Goal: Task Accomplishment & Management: Complete application form

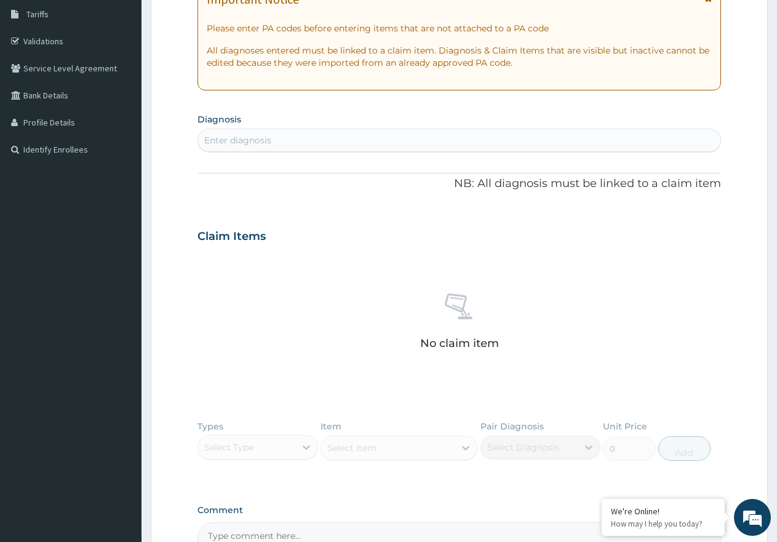
scroll to position [201, 0]
click at [252, 142] on div "Enter diagnosis" at bounding box center [237, 140] width 67 height 12
type input "[MEDICAL_DATA]"
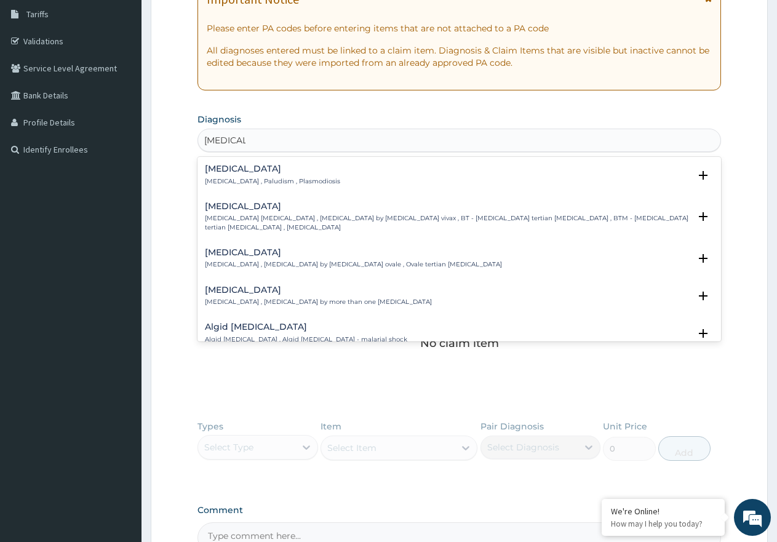
click at [260, 181] on p "[MEDICAL_DATA] , Paludism , Plasmodiosis" at bounding box center [272, 181] width 135 height 9
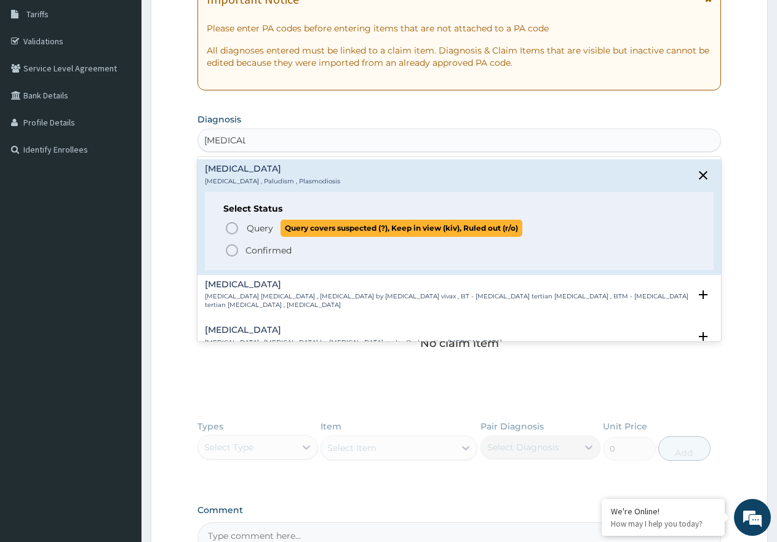
click at [262, 234] on span "Query" at bounding box center [260, 228] width 26 height 12
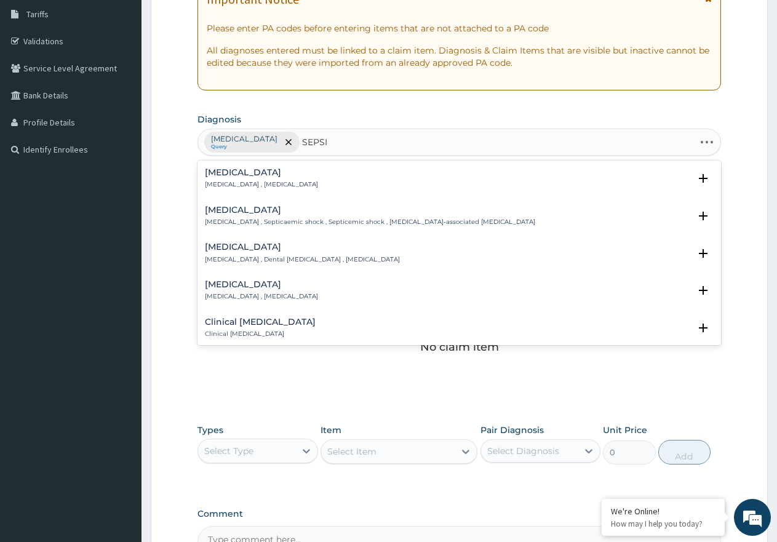
type input "[MEDICAL_DATA]"
click at [240, 182] on p "[MEDICAL_DATA] , [MEDICAL_DATA]" at bounding box center [261, 184] width 113 height 9
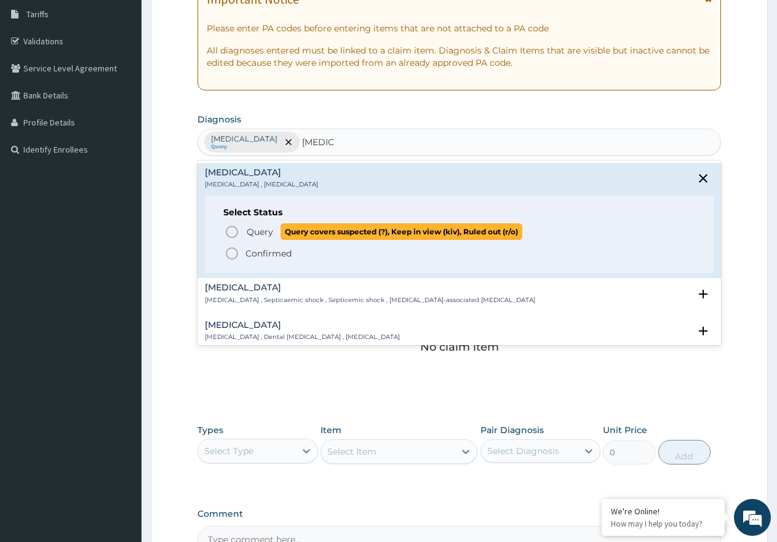
click at [251, 231] on span "Query" at bounding box center [260, 232] width 26 height 12
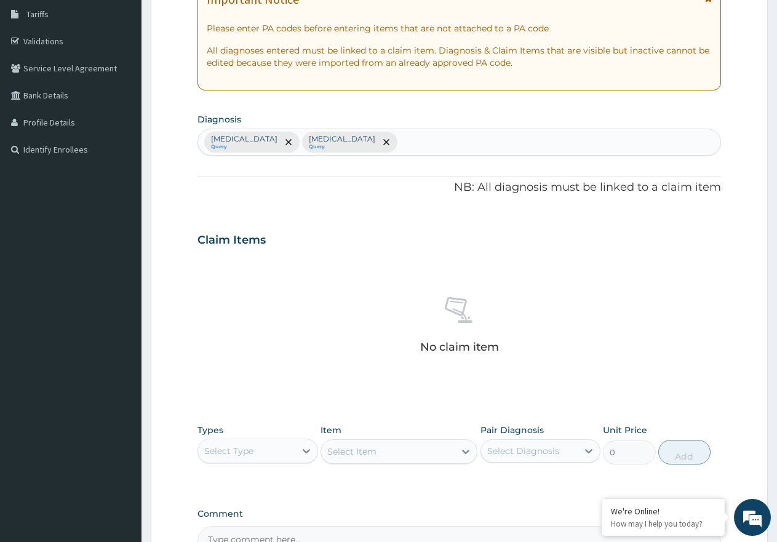
click at [286, 451] on div "Select Type" at bounding box center [246, 451] width 97 height 20
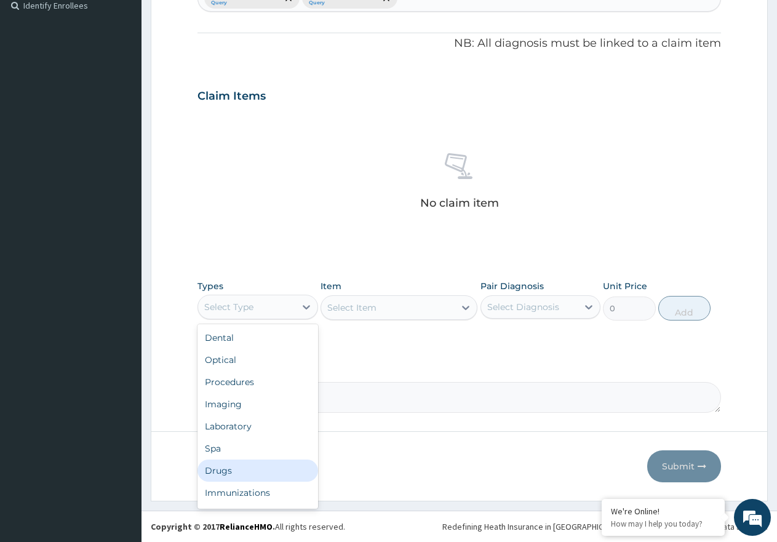
scroll to position [42, 0]
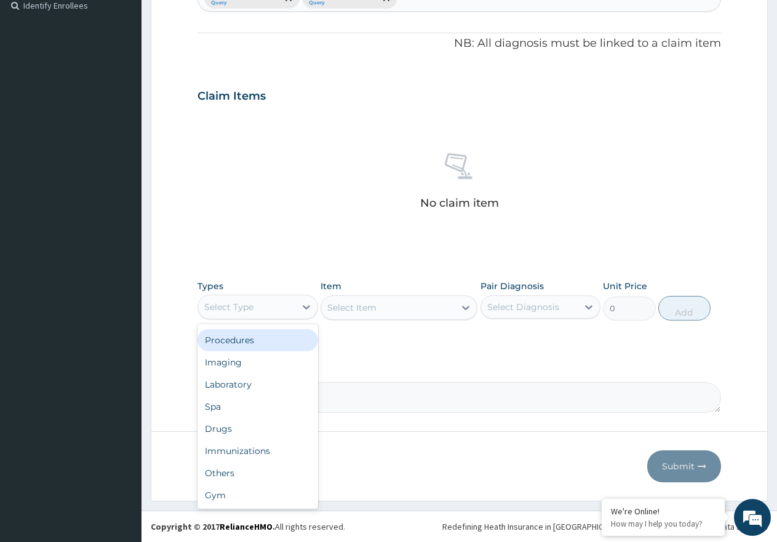
click at [287, 343] on div "Procedures" at bounding box center [258, 340] width 121 height 22
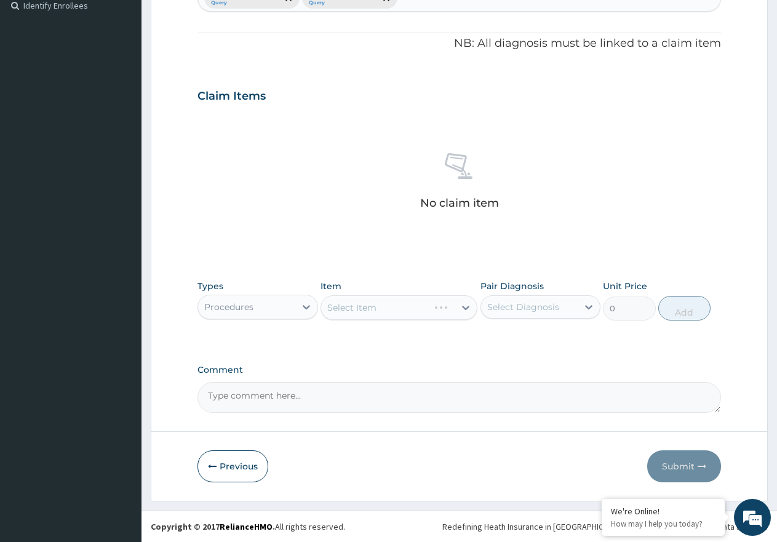
click at [384, 306] on div "Select Item" at bounding box center [399, 307] width 157 height 25
click at [396, 313] on div "Select Item" at bounding box center [388, 308] width 134 height 20
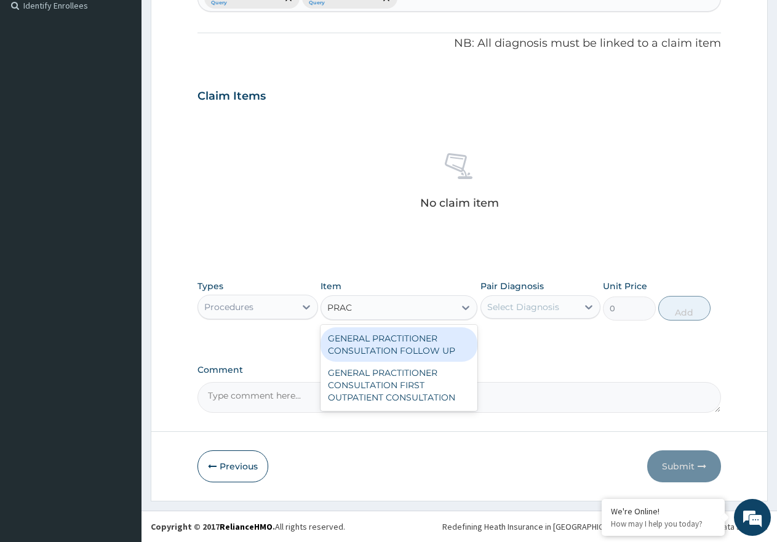
type input "PRACT"
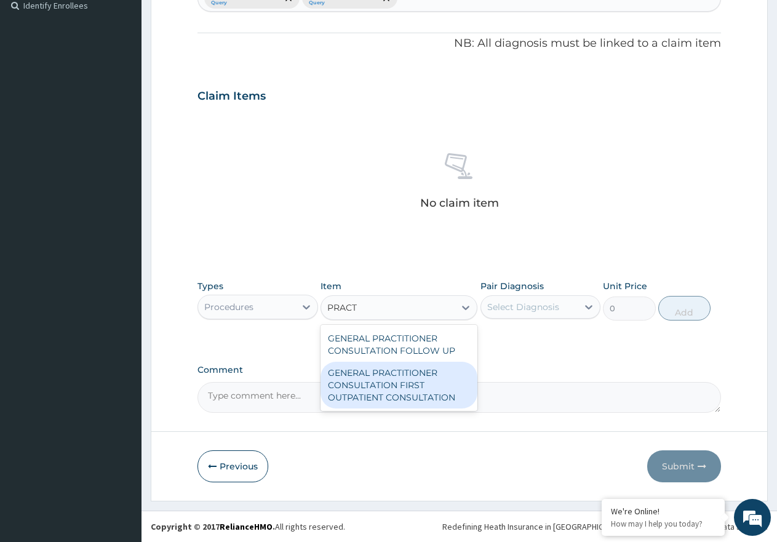
click at [454, 397] on div "GENERAL PRACTITIONER CONSULTATION FIRST OUTPATIENT CONSULTATION" at bounding box center [399, 385] width 157 height 47
type input "3547.5"
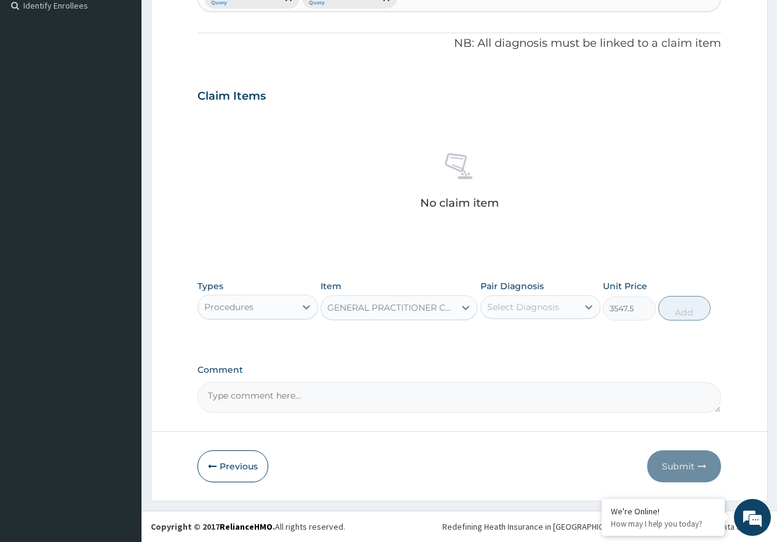
click at [521, 311] on div "Select Diagnosis" at bounding box center [524, 307] width 72 height 12
click at [520, 333] on label "[MEDICAL_DATA]" at bounding box center [539, 337] width 76 height 12
checkbox input "true"
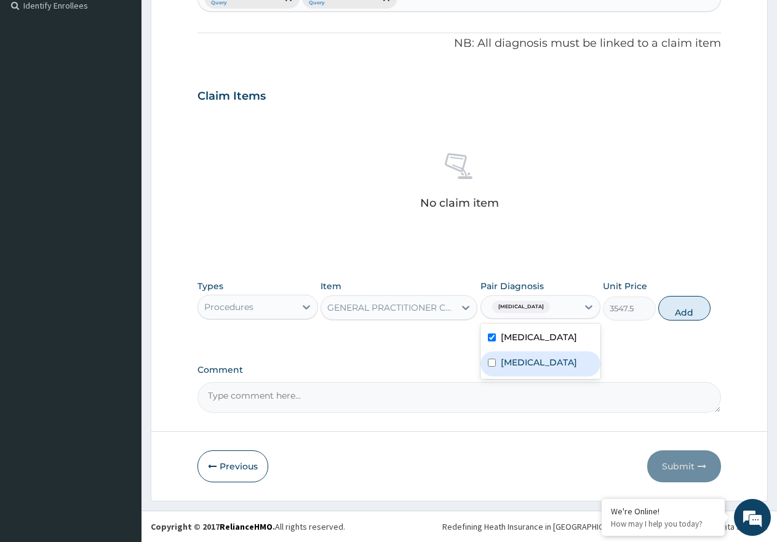
click at [518, 361] on label "[MEDICAL_DATA]" at bounding box center [539, 362] width 76 height 12
checkbox input "true"
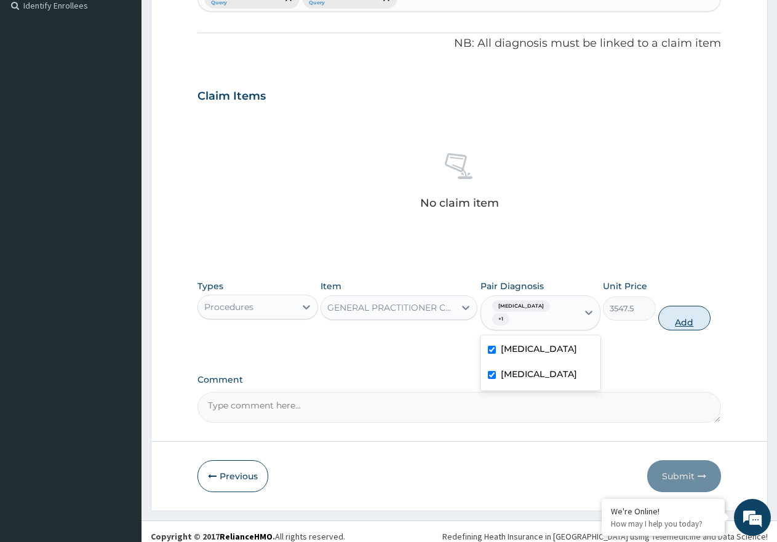
click at [690, 313] on button "Add" at bounding box center [685, 318] width 52 height 25
type input "0"
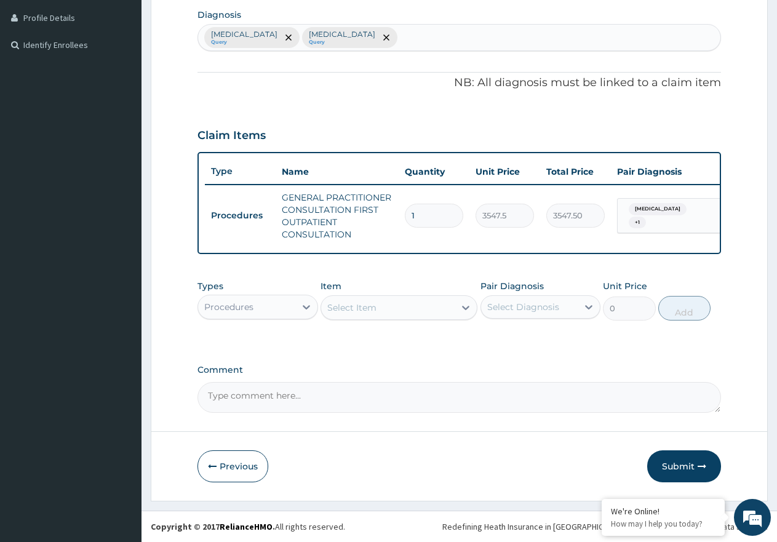
scroll to position [316, 0]
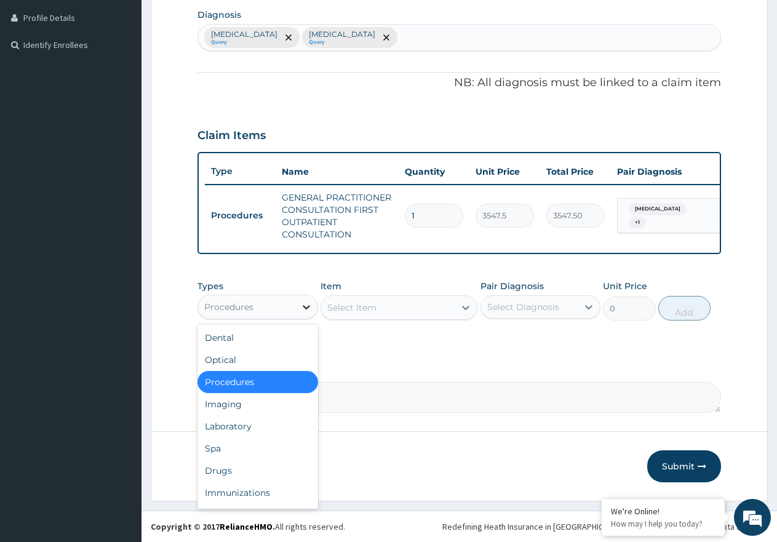
click at [296, 310] on div at bounding box center [306, 307] width 22 height 22
drag, startPoint x: 259, startPoint y: 429, endPoint x: 303, endPoint y: 448, distance: 48.6
click at [261, 432] on div "Laboratory" at bounding box center [258, 427] width 121 height 22
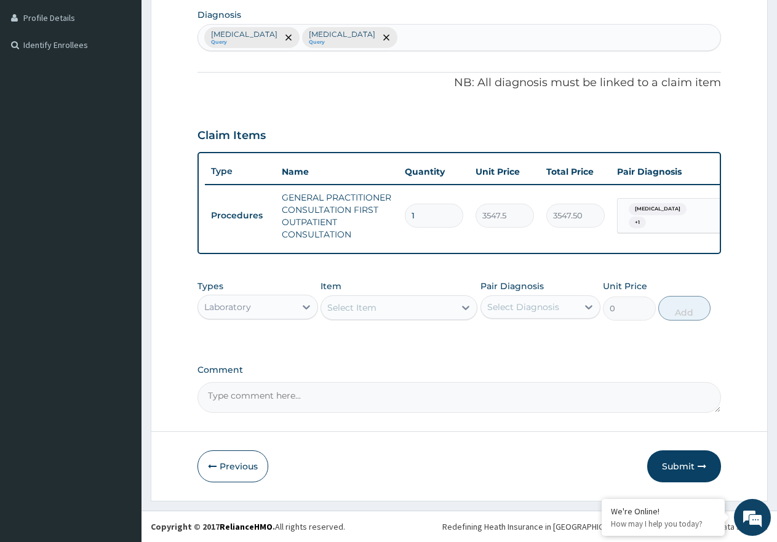
click at [365, 312] on div "Select Item" at bounding box center [351, 308] width 49 height 12
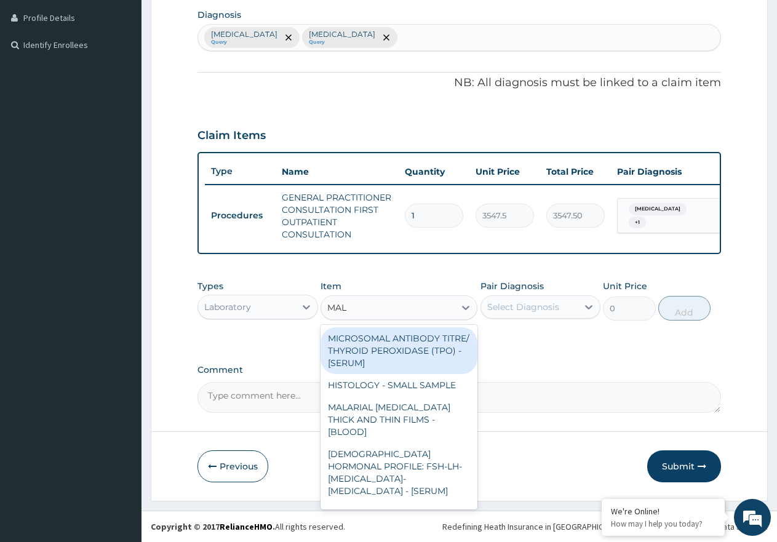
type input "MALA"
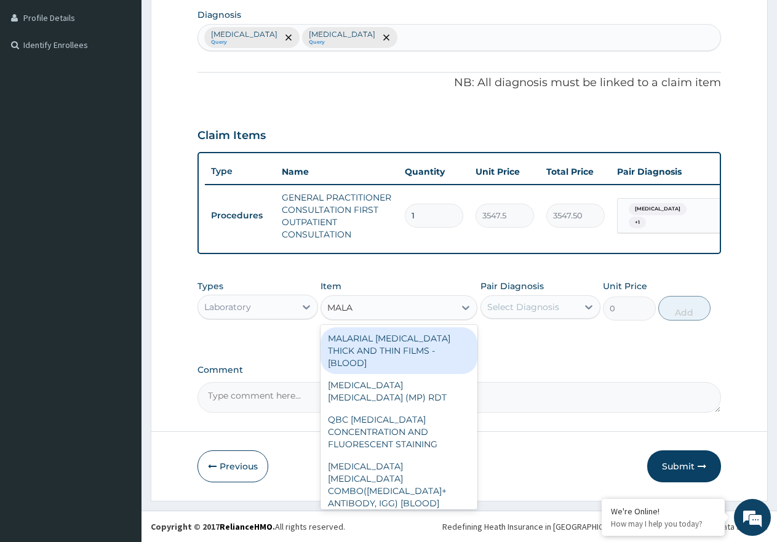
click at [431, 356] on div "MALARIAL [MEDICAL_DATA] THICK AND THIN FILMS - [BLOOD]" at bounding box center [399, 350] width 157 height 47
type input "1612.5"
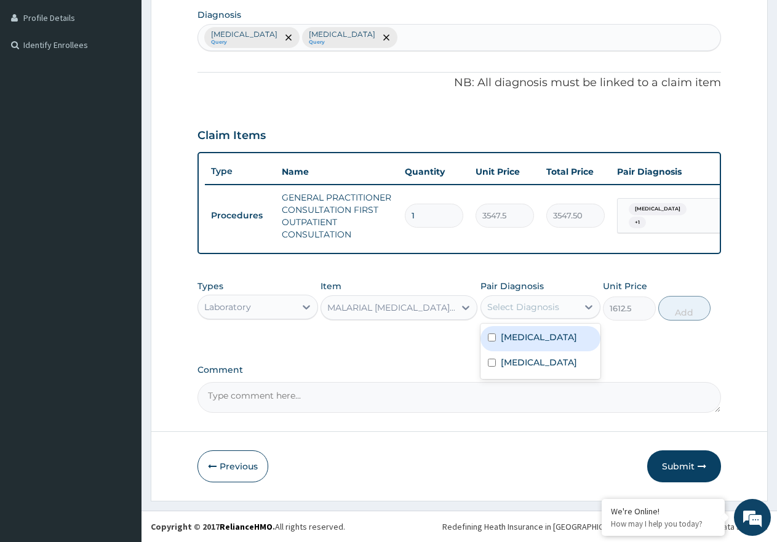
click at [561, 307] on div "Select Diagnosis" at bounding box center [529, 307] width 97 height 20
click at [561, 337] on div "[MEDICAL_DATA]" at bounding box center [541, 338] width 121 height 25
checkbox input "true"
click at [676, 316] on button "Add" at bounding box center [685, 308] width 52 height 25
type input "0"
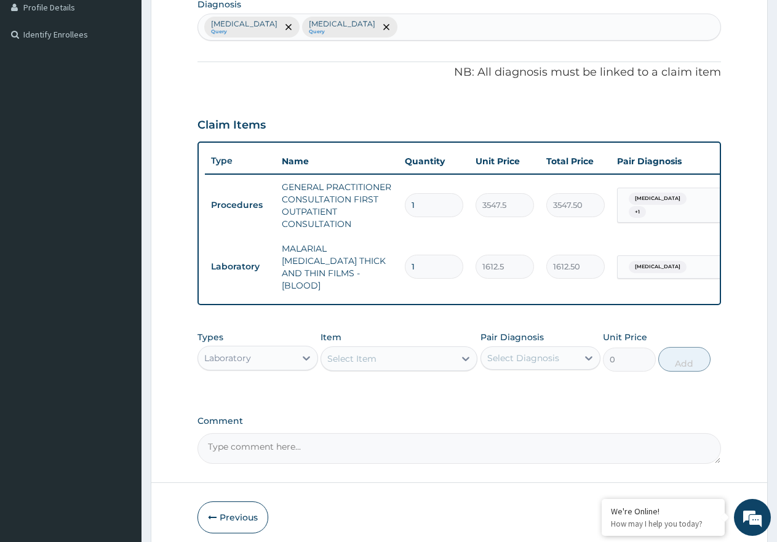
click at [379, 356] on div "Select Item" at bounding box center [388, 359] width 134 height 20
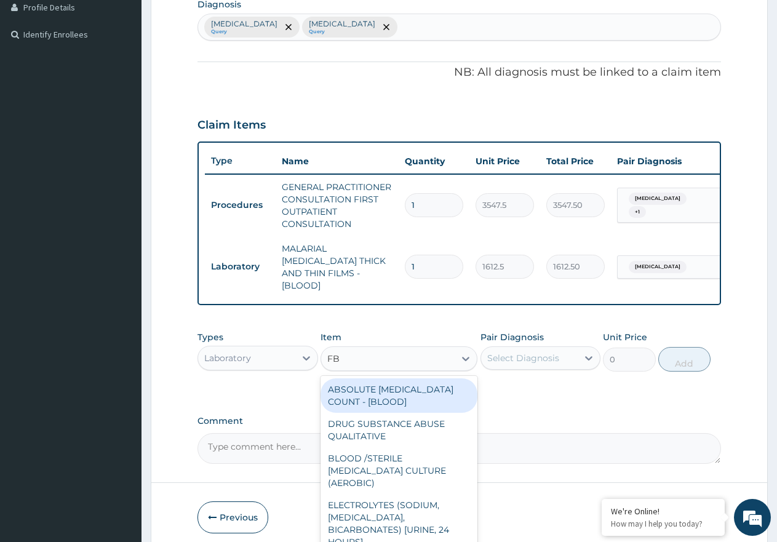
type input "FBC"
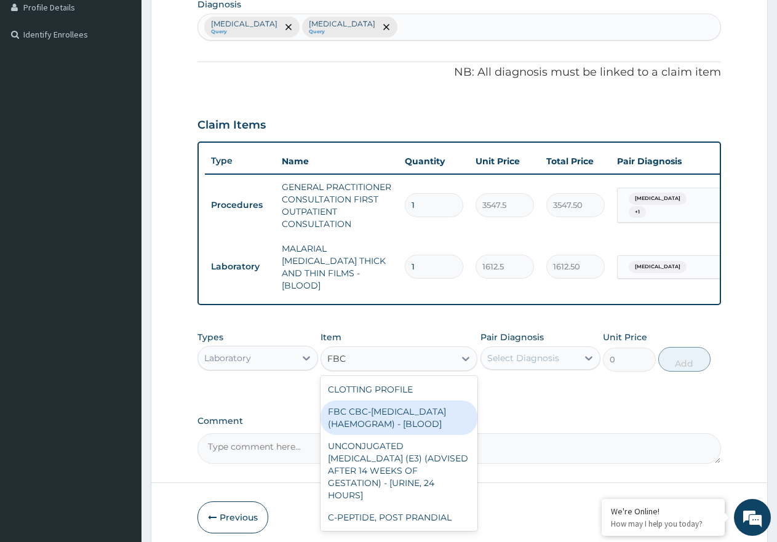
drag, startPoint x: 395, startPoint y: 420, endPoint x: 429, endPoint y: 397, distance: 40.8
click at [394, 416] on div "FBC CBC-[MEDICAL_DATA] (HAEMOGRAM) - [BLOOD]" at bounding box center [399, 418] width 157 height 34
type input "4300"
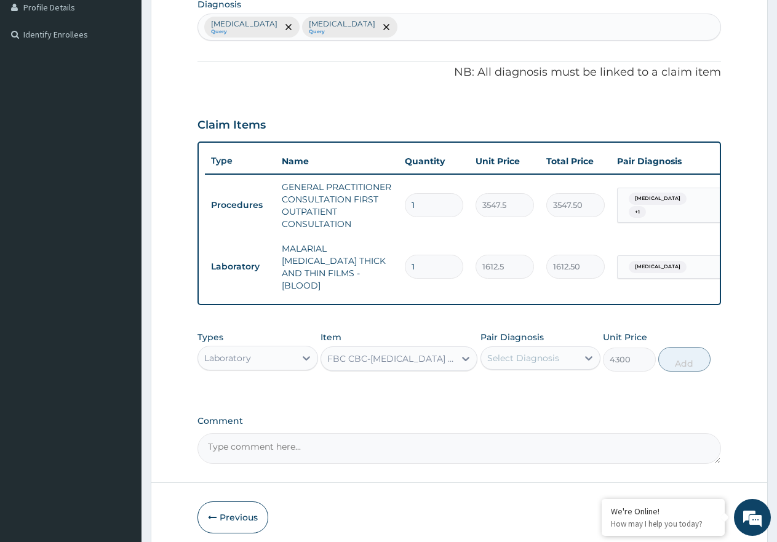
click at [550, 354] on div "Select Diagnosis" at bounding box center [524, 358] width 72 height 12
click at [542, 414] on div "[MEDICAL_DATA]" at bounding box center [541, 415] width 121 height 25
checkbox input "true"
click at [704, 350] on button "Add" at bounding box center [685, 359] width 52 height 25
type input "0"
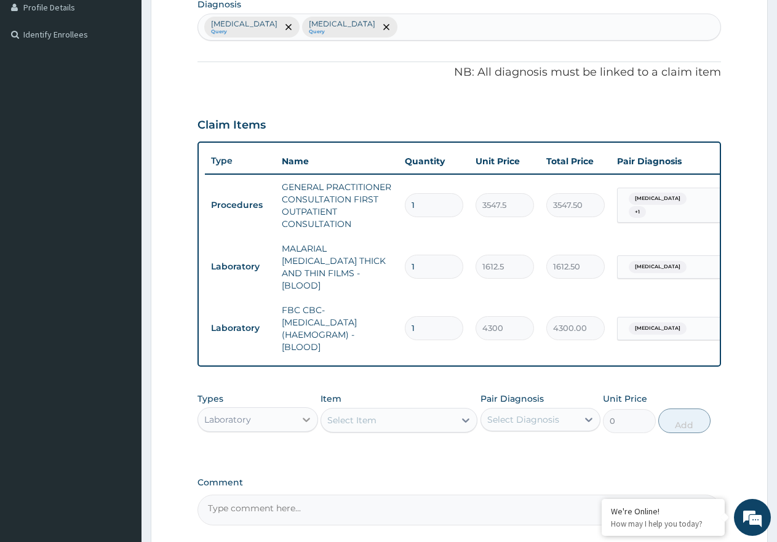
click at [302, 410] on div at bounding box center [306, 420] width 22 height 22
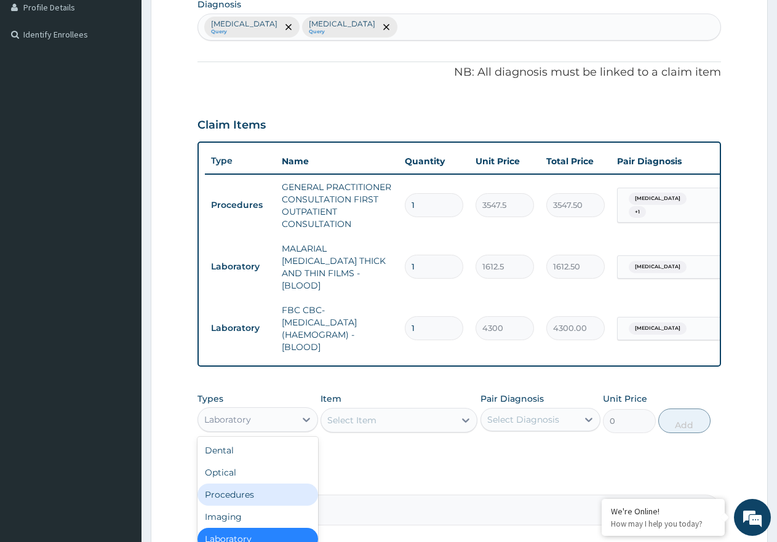
scroll to position [42, 0]
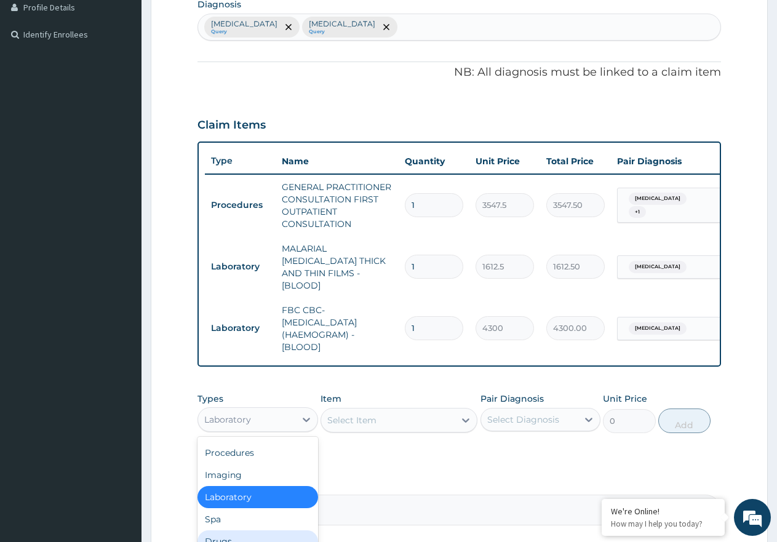
click at [246, 537] on div "Drugs" at bounding box center [258, 542] width 121 height 22
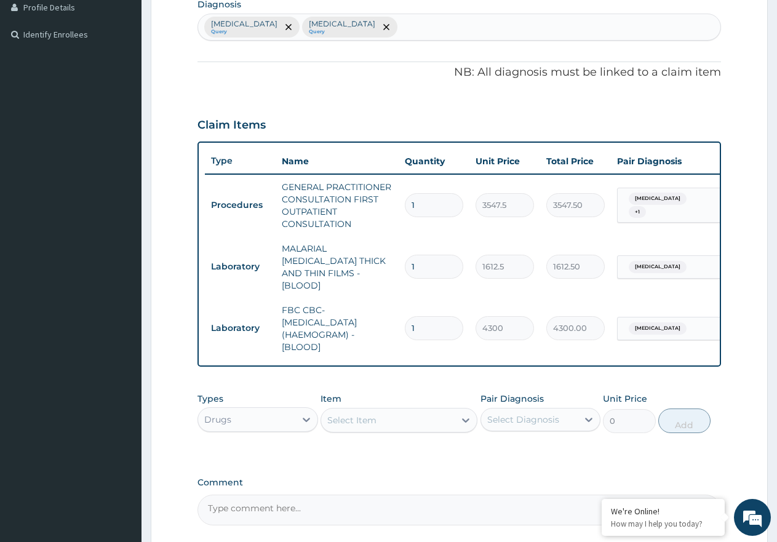
click at [369, 417] on div "Select Item" at bounding box center [351, 420] width 49 height 12
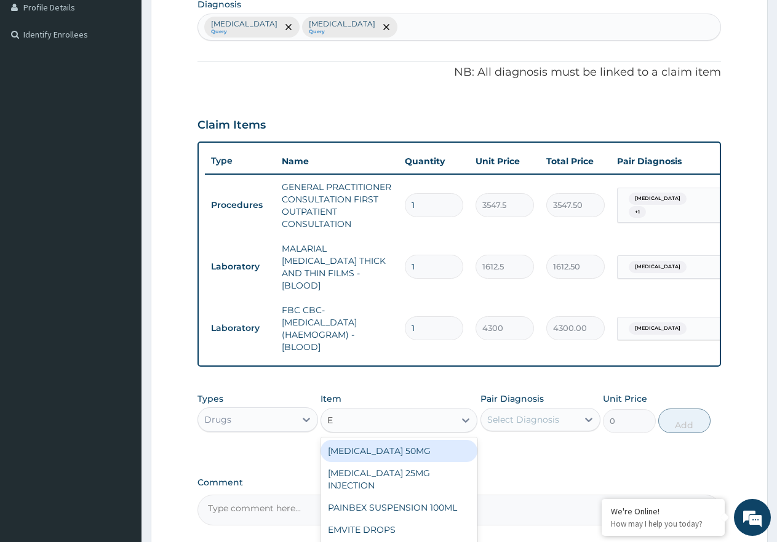
type input "E M"
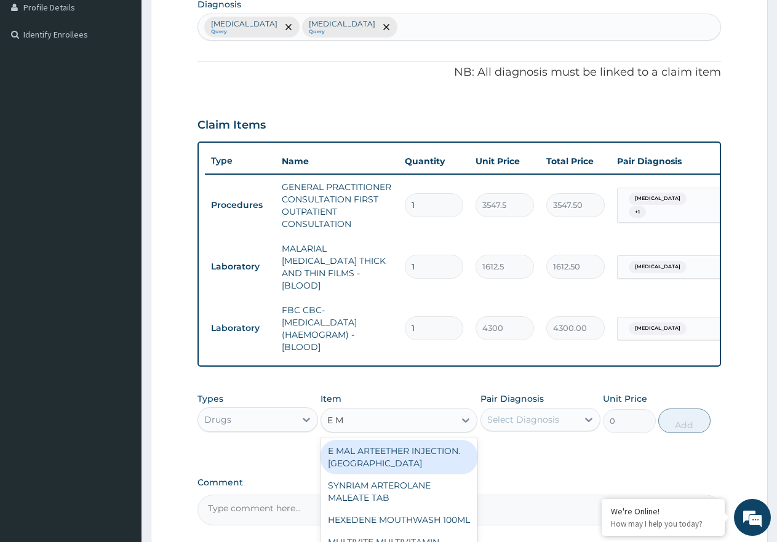
drag, startPoint x: 398, startPoint y: 456, endPoint x: 434, endPoint y: 448, distance: 37.2
click at [400, 456] on div "E MAL ARTEETHER INJECTION. [GEOGRAPHIC_DATA]" at bounding box center [399, 457] width 157 height 34
type input "1773.7500000000002"
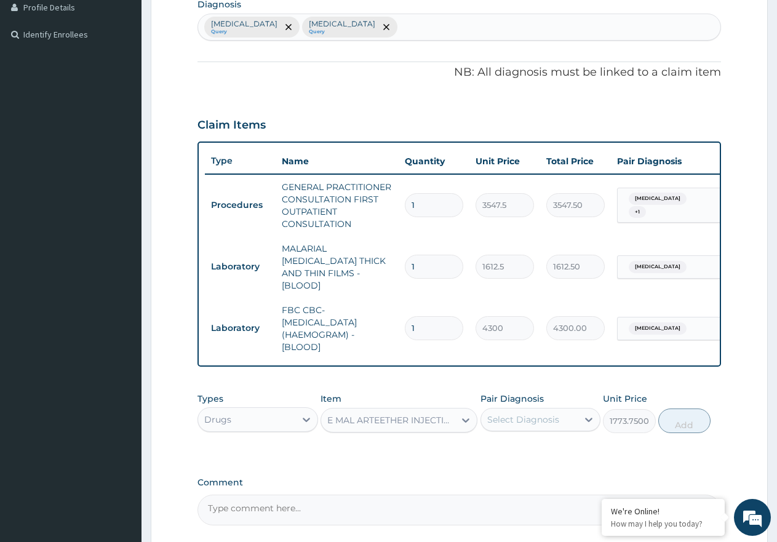
drag, startPoint x: 536, startPoint y: 424, endPoint x: 544, endPoint y: 422, distance: 8.8
click at [538, 421] on div "Select Diagnosis" at bounding box center [524, 420] width 72 height 12
drag, startPoint x: 561, startPoint y: 449, endPoint x: 599, endPoint y: 445, distance: 37.7
click at [564, 449] on div "[MEDICAL_DATA]" at bounding box center [541, 451] width 121 height 25
checkbox input "true"
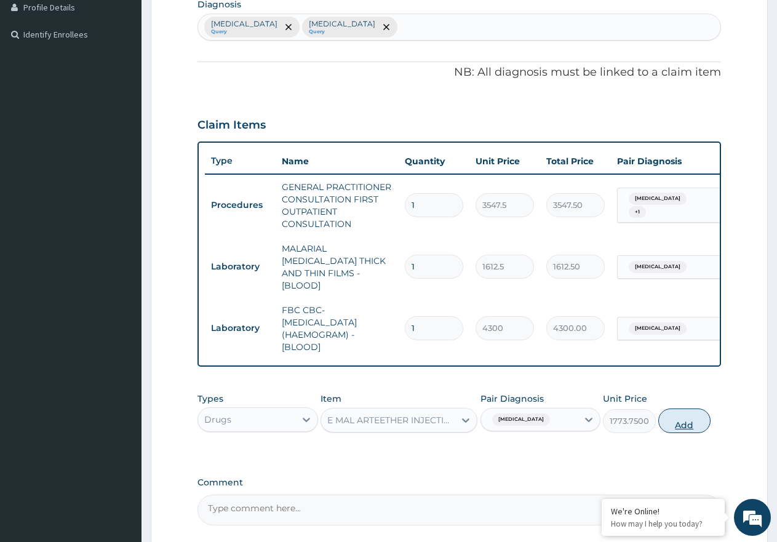
click at [677, 427] on button "Add" at bounding box center [685, 421] width 52 height 25
type input "0"
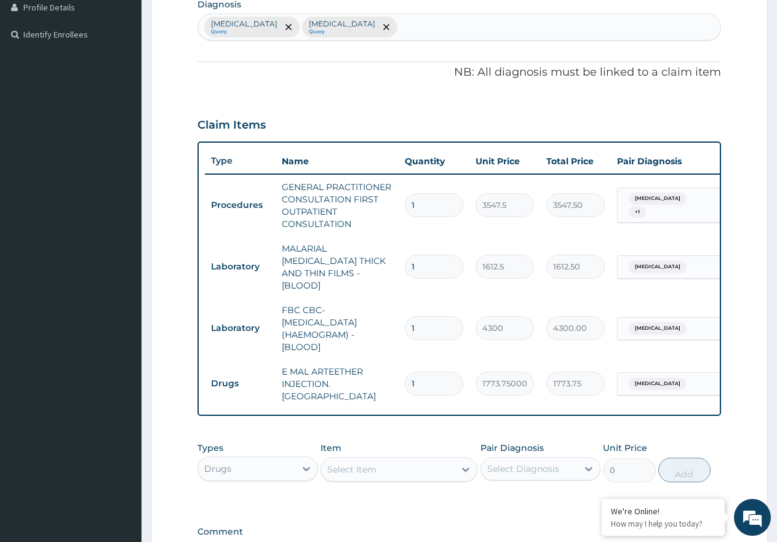
type input "0.00"
type input "3"
type input "5321.25"
type input "3"
click at [363, 464] on div "Select Item" at bounding box center [351, 470] width 49 height 12
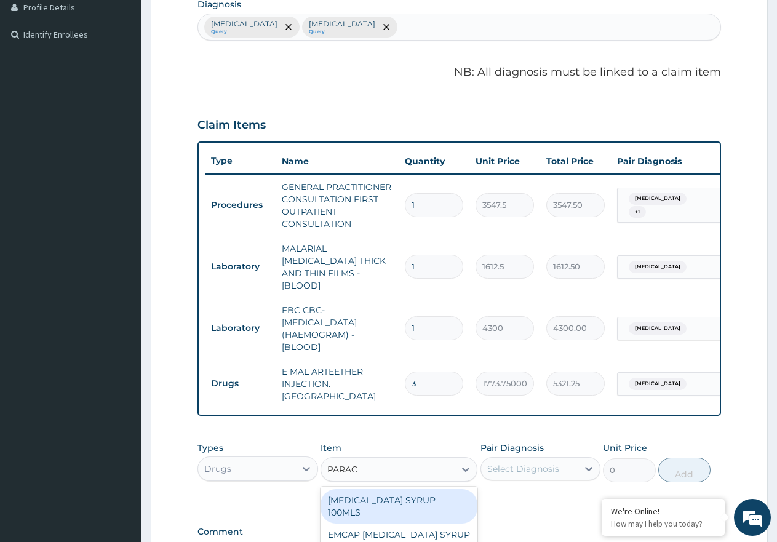
type input "PARACE"
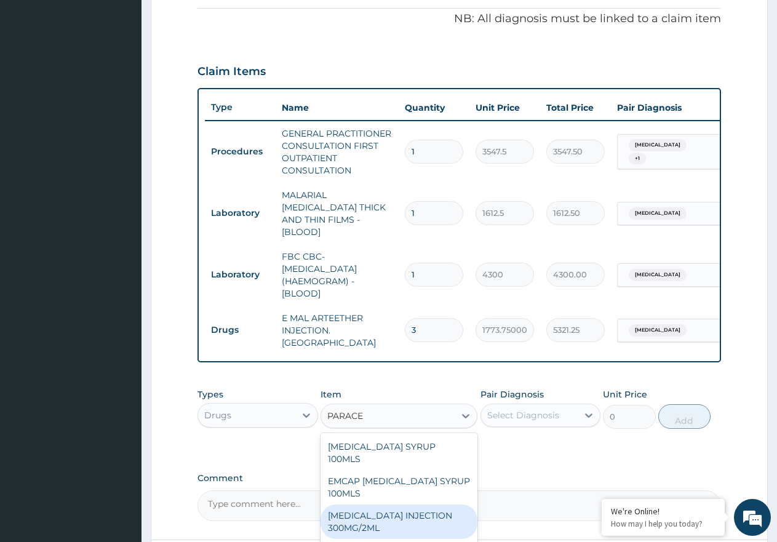
scroll to position [470, 0]
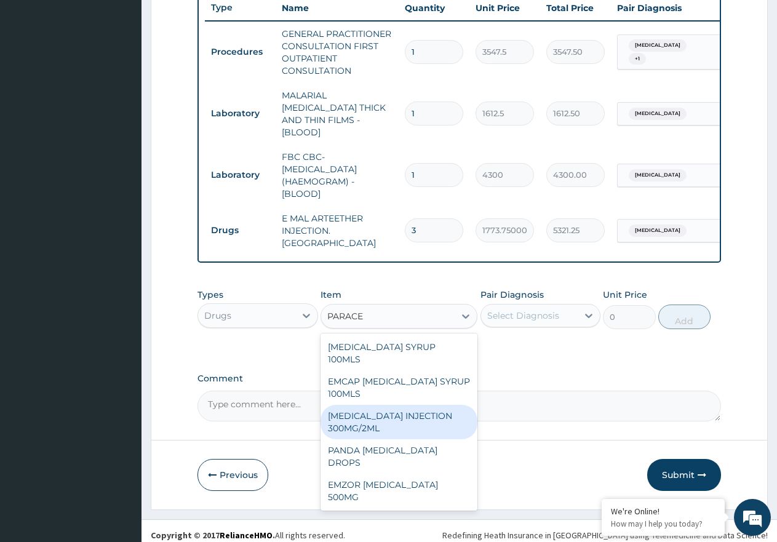
click at [424, 405] on div "[MEDICAL_DATA] INJECTION 300MG/2ML" at bounding box center [399, 422] width 157 height 34
type input "260.15000000000003"
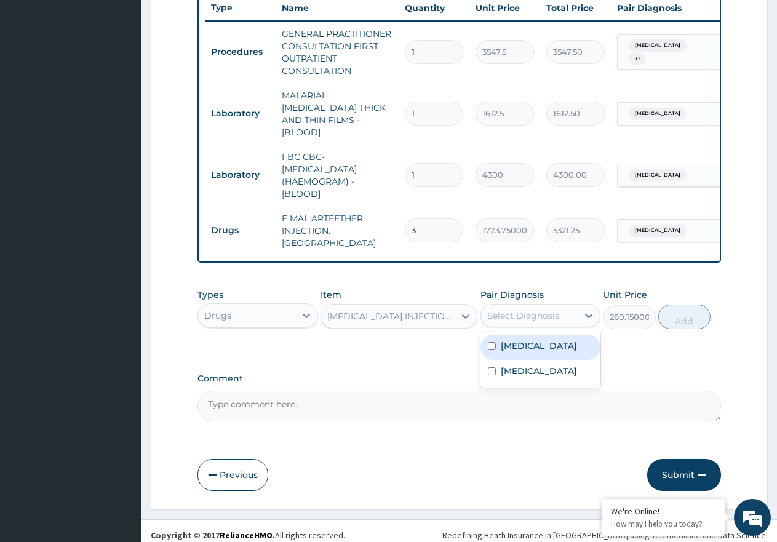
click at [531, 310] on div "Select Diagnosis" at bounding box center [524, 316] width 72 height 12
drag, startPoint x: 530, startPoint y: 335, endPoint x: 638, endPoint y: 323, distance: 109.1
click at [542, 335] on div "[MEDICAL_DATA]" at bounding box center [541, 347] width 121 height 25
checkbox input "true"
click at [695, 308] on button "Add" at bounding box center [685, 317] width 52 height 25
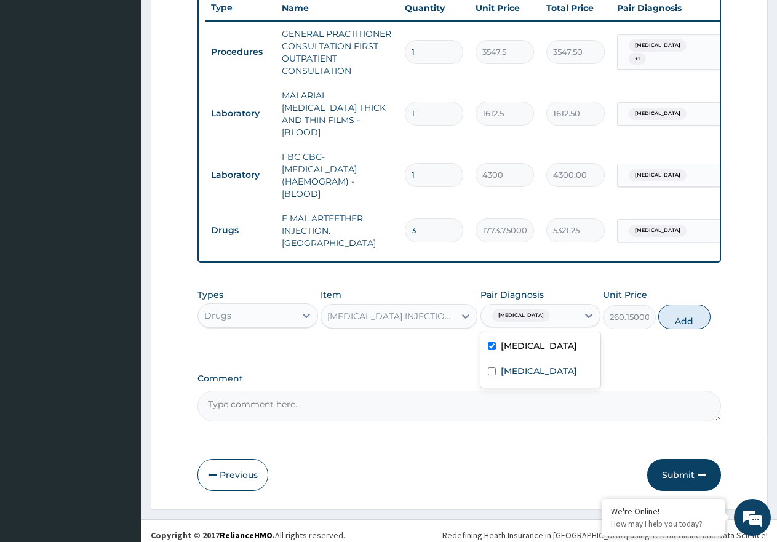
type input "0"
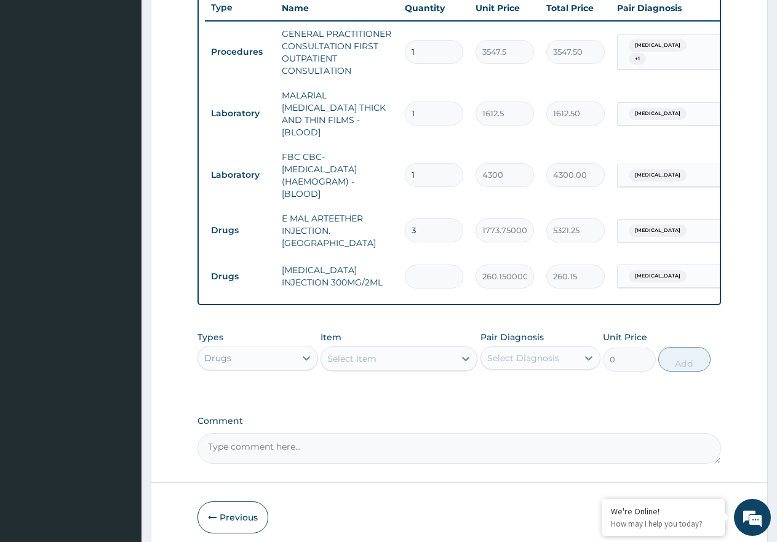
type input "0.00"
type input "2"
type input "520.30"
type input "2"
click at [355, 353] on div "Select Item" at bounding box center [351, 359] width 49 height 12
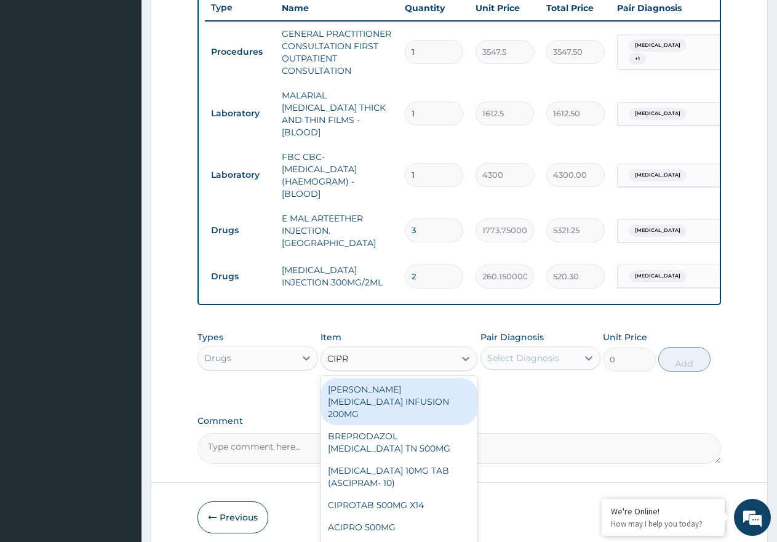
type input "CIPRO"
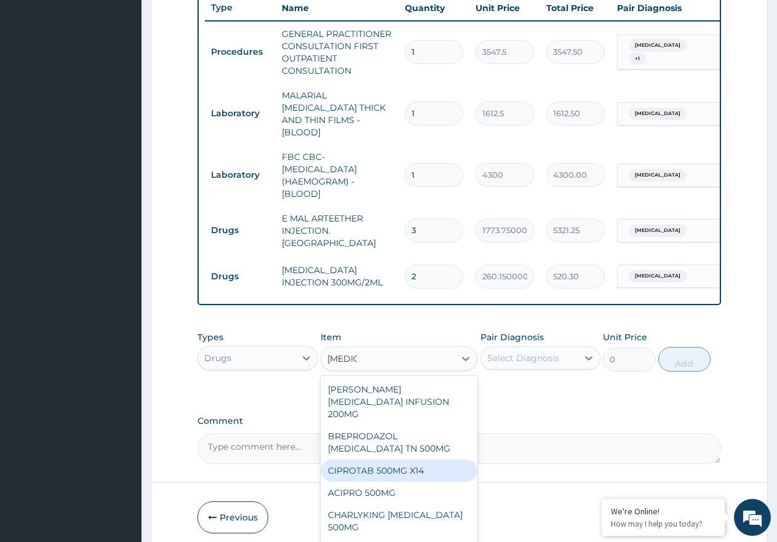
click at [411, 460] on div "CIPROTAB 500MG X14" at bounding box center [399, 471] width 157 height 22
type input "319.275"
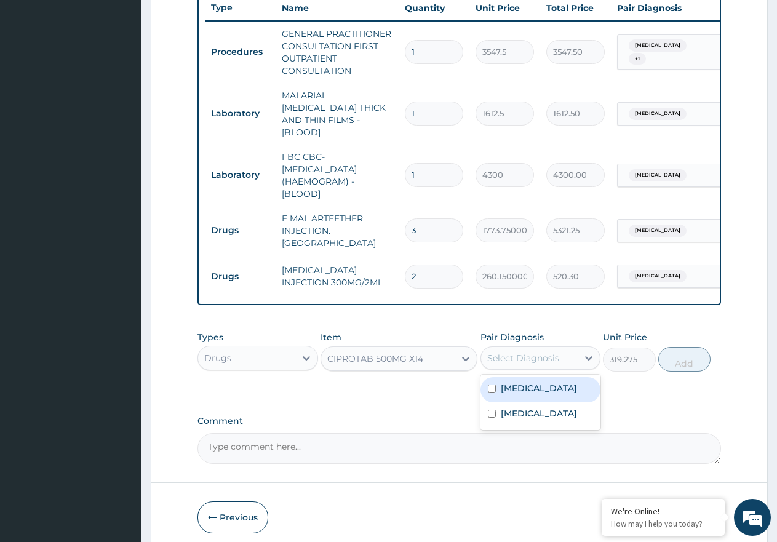
click at [550, 353] on div "Select Diagnosis" at bounding box center [524, 358] width 72 height 12
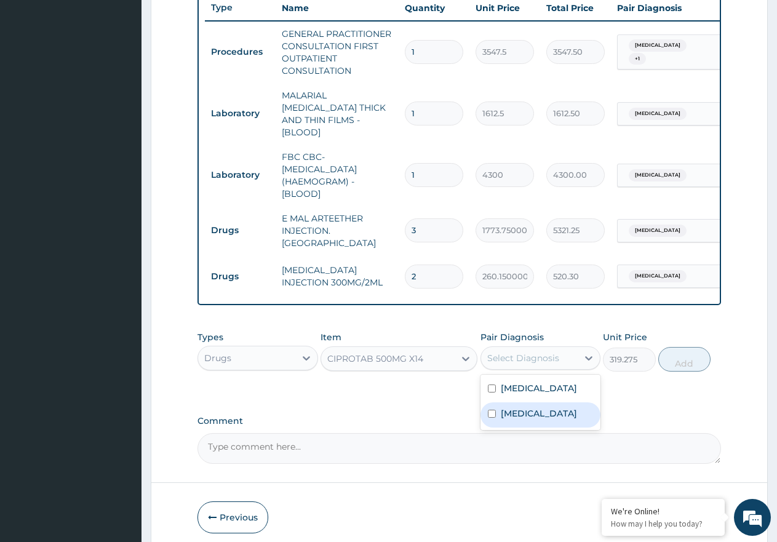
click at [535, 403] on div "[MEDICAL_DATA]" at bounding box center [541, 415] width 121 height 25
checkbox input "true"
click at [667, 347] on button "Add" at bounding box center [685, 359] width 52 height 25
type input "0"
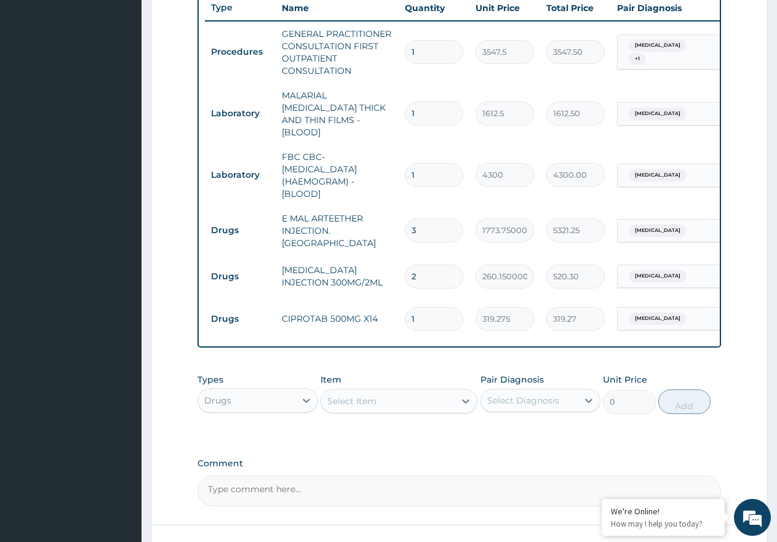
type input "10"
type input "3192.75"
type input "10"
click at [366, 395] on div "Select Item" at bounding box center [351, 401] width 49 height 12
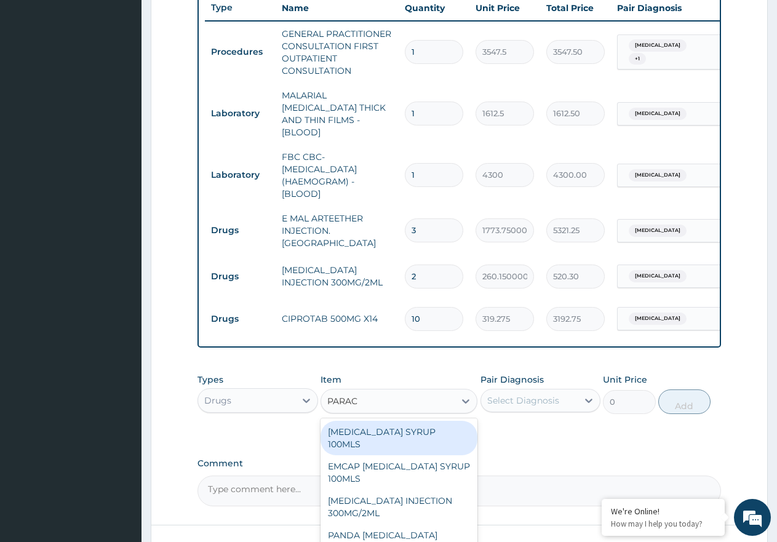
type input "PARACE"
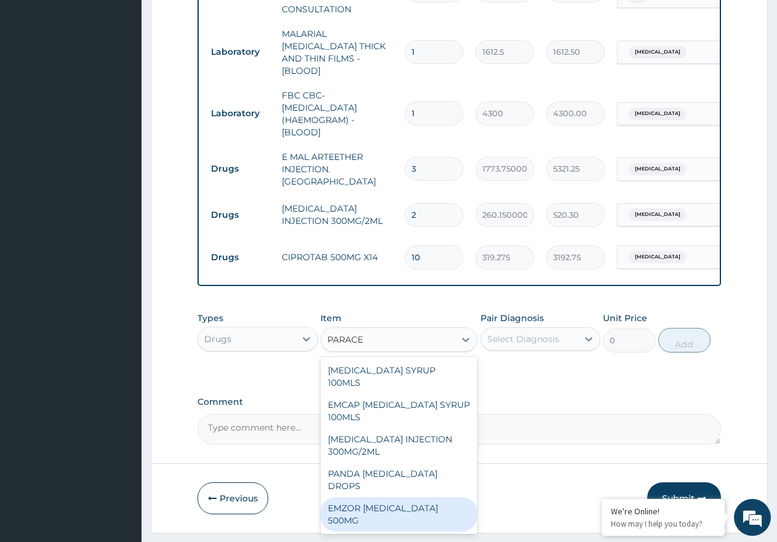
click at [416, 497] on div "EMZOR [MEDICAL_DATA] 500MG" at bounding box center [399, 514] width 157 height 34
type input "23.65"
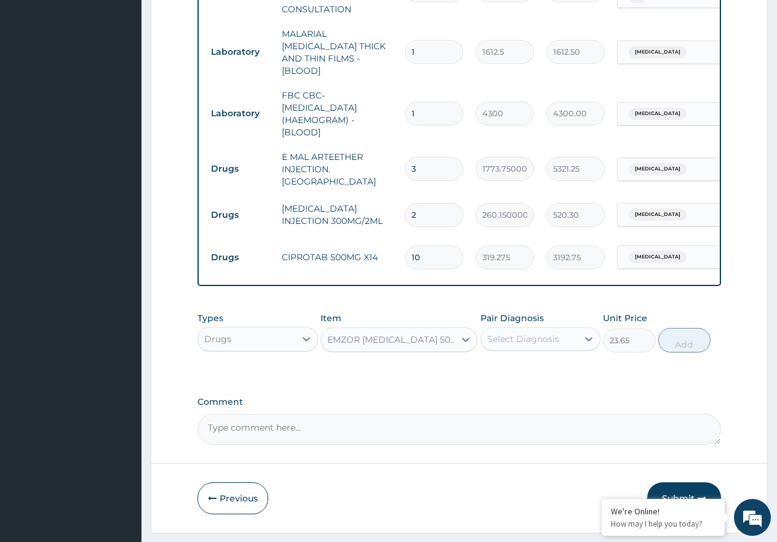
click at [549, 338] on div "Select Diagnosis" at bounding box center [529, 339] width 97 height 20
click at [550, 363] on div "[MEDICAL_DATA]" at bounding box center [541, 370] width 121 height 25
checkbox input "true"
click at [686, 328] on button "Add" at bounding box center [685, 340] width 52 height 25
type input "0"
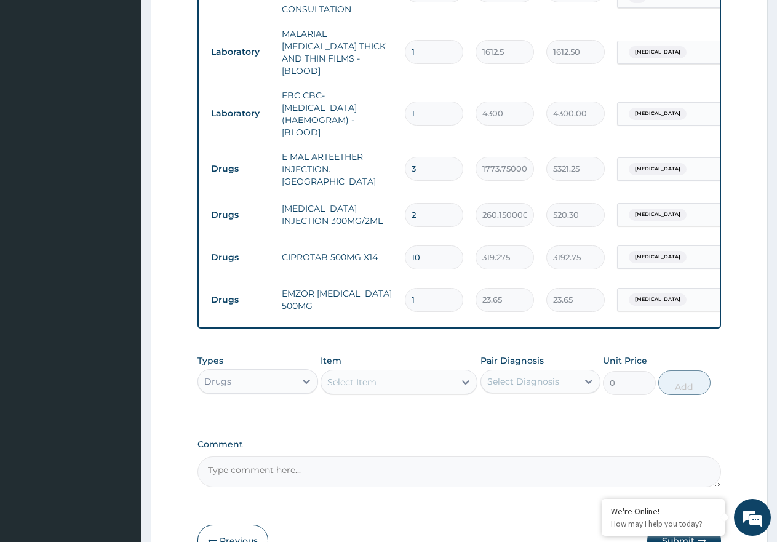
type input "18"
type input "425.70"
type input "18"
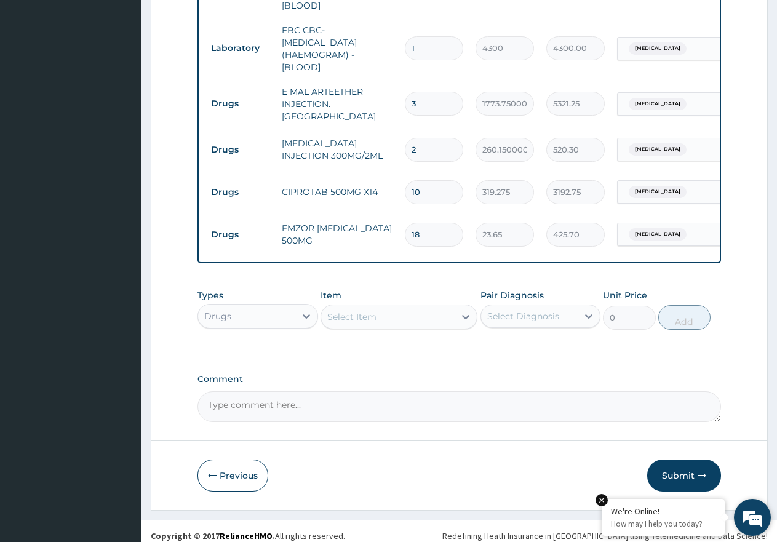
scroll to position [597, 0]
drag, startPoint x: 677, startPoint y: 465, endPoint x: 513, endPoint y: 540, distance: 180.7
click at [670, 477] on button "Submit" at bounding box center [685, 475] width 74 height 32
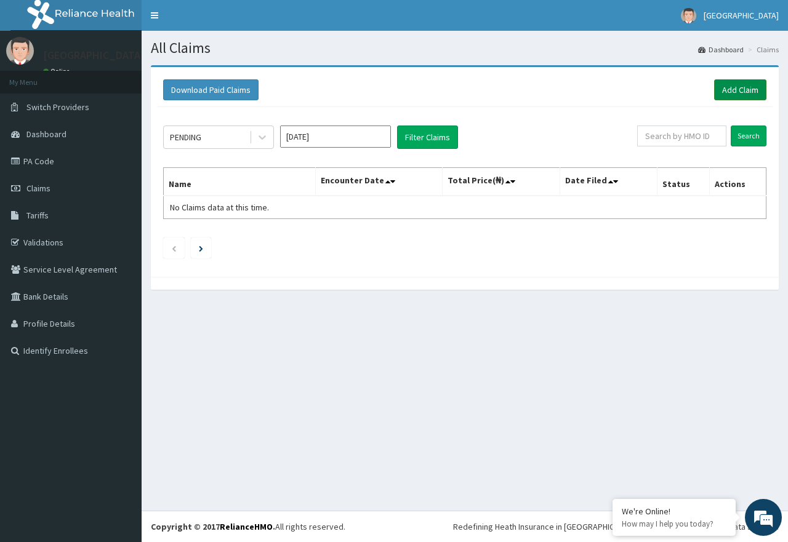
click at [729, 86] on link "Add Claim" at bounding box center [740, 89] width 52 height 21
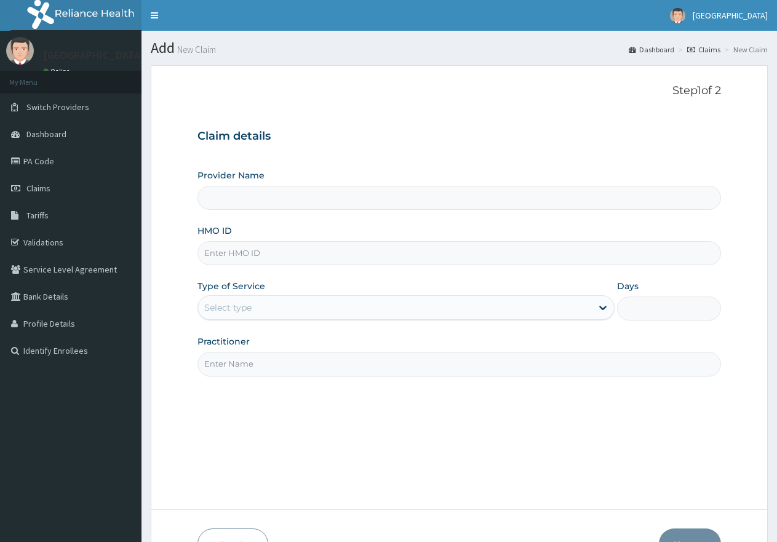
type input "[GEOGRAPHIC_DATA]"
click at [312, 247] on input "HMO ID" at bounding box center [460, 253] width 524 height 24
paste input "ERM/10254/C"
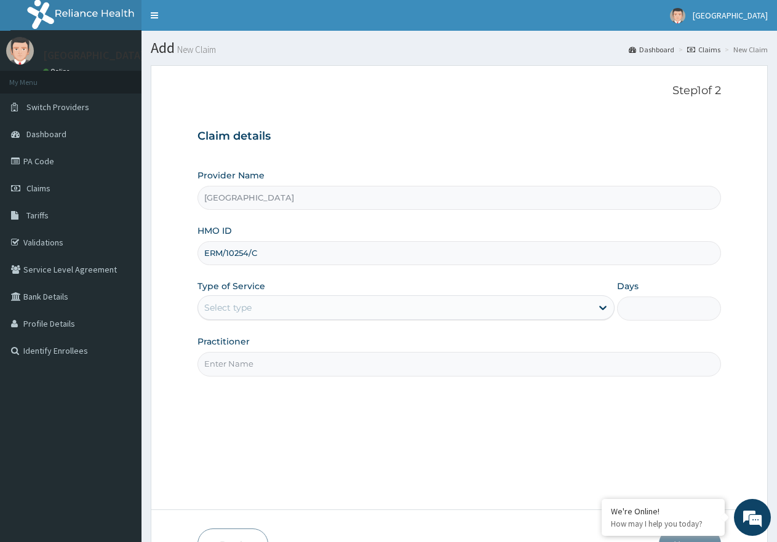
type input "ERM/10254/C"
click at [553, 308] on div "Select type" at bounding box center [394, 308] width 393 height 20
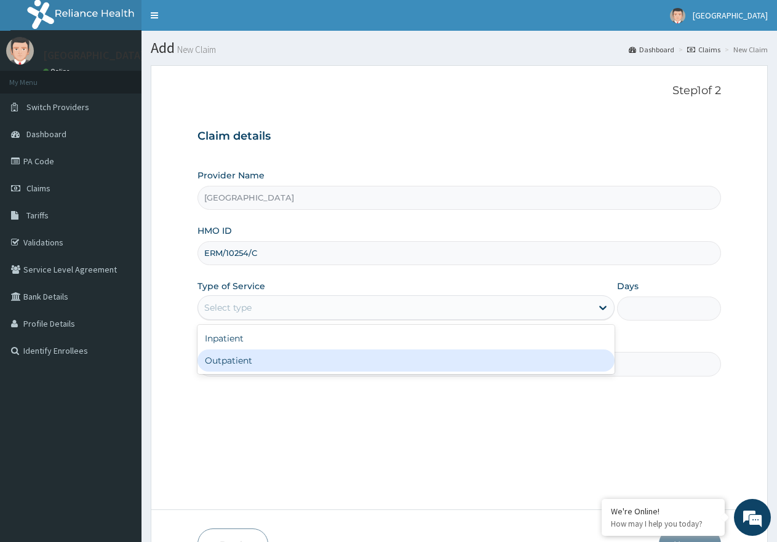
click at [513, 365] on div "Outpatient" at bounding box center [406, 361] width 417 height 22
type input "1"
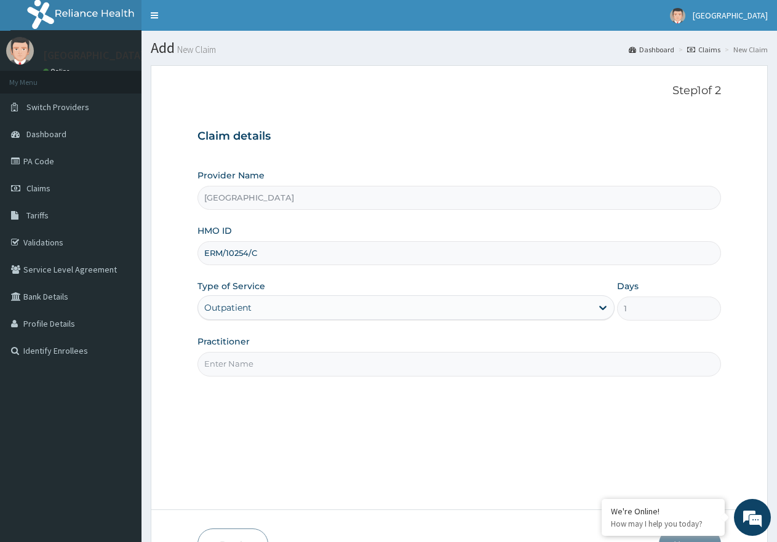
click at [468, 363] on input "Practitioner" at bounding box center [460, 364] width 524 height 24
click at [381, 367] on input "Practitioner" at bounding box center [460, 364] width 524 height 24
type input "[PERSON_NAME]"
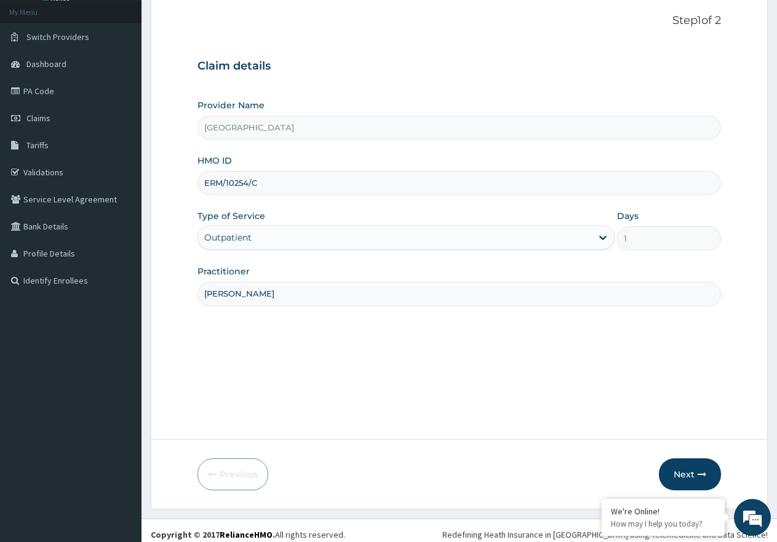
scroll to position [78, 0]
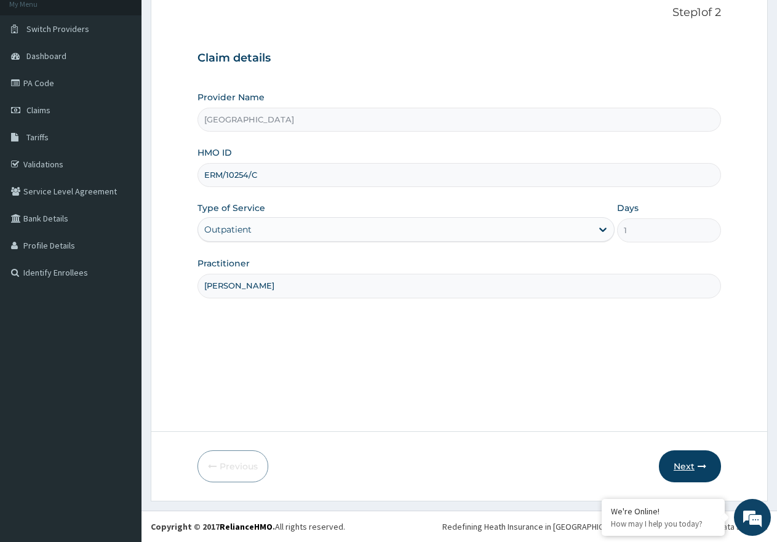
click at [707, 472] on button "Next" at bounding box center [690, 467] width 62 height 32
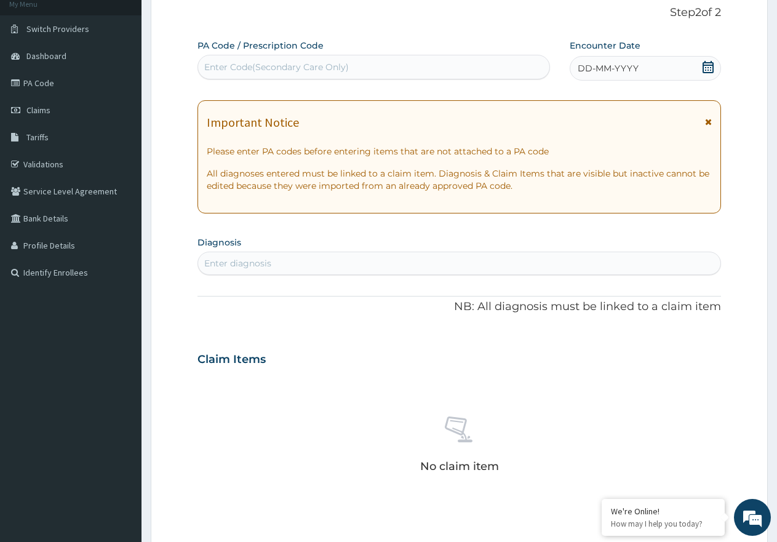
click at [708, 64] on icon at bounding box center [708, 67] width 12 height 12
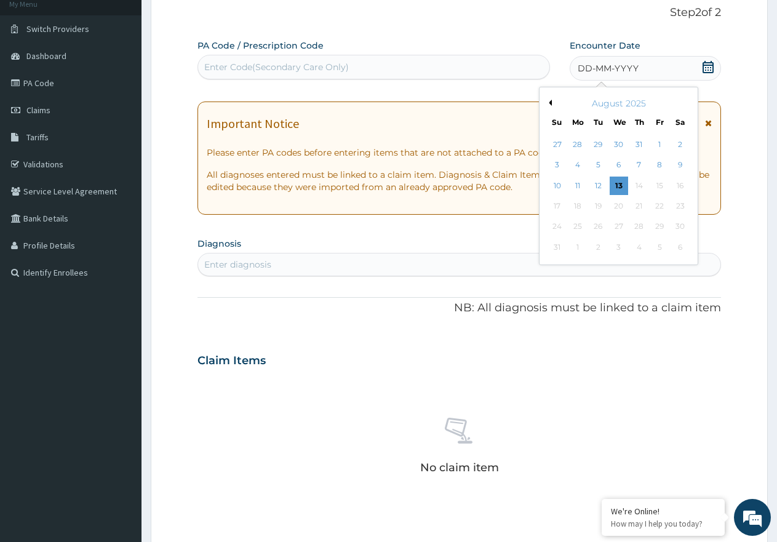
click at [552, 103] on div "August 2025" at bounding box center [619, 103] width 148 height 12
click at [552, 100] on button "Previous Month" at bounding box center [549, 103] width 6 height 6
click at [661, 208] on div "25" at bounding box center [660, 206] width 18 height 18
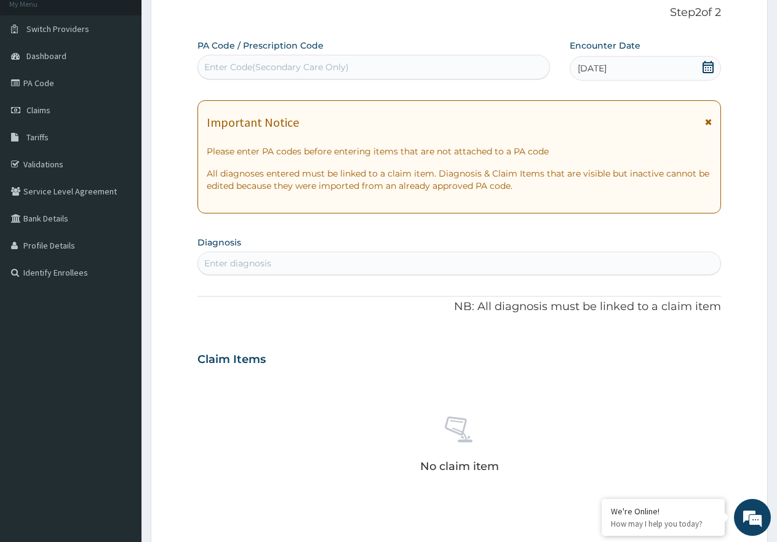
click at [249, 267] on div "Enter diagnosis" at bounding box center [237, 263] width 67 height 12
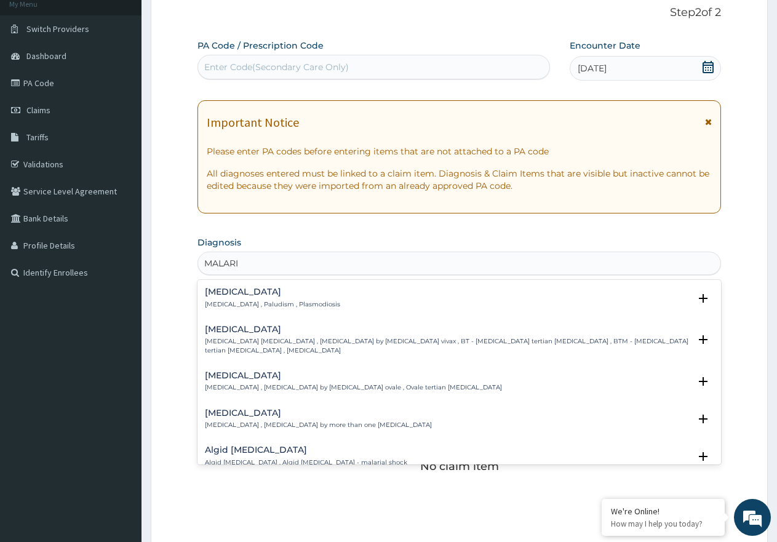
type input "[MEDICAL_DATA]"
click at [241, 291] on h4 "[MEDICAL_DATA]" at bounding box center [272, 291] width 135 height 9
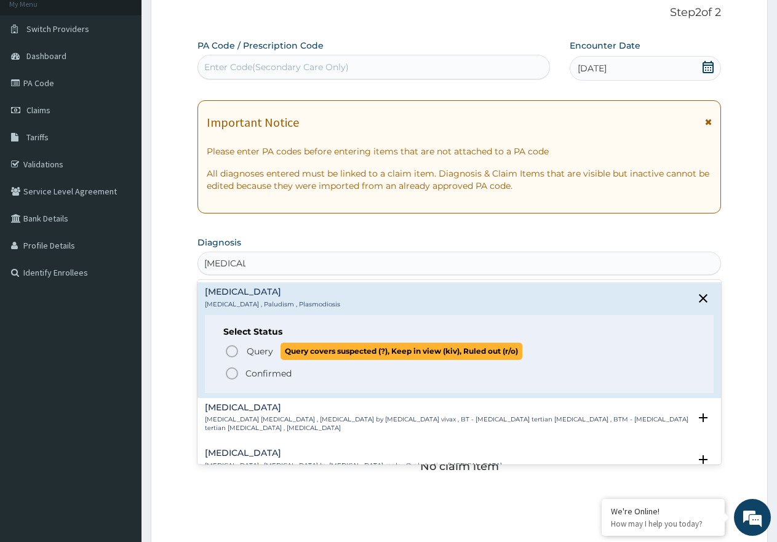
click at [255, 350] on span "Query" at bounding box center [260, 351] width 26 height 12
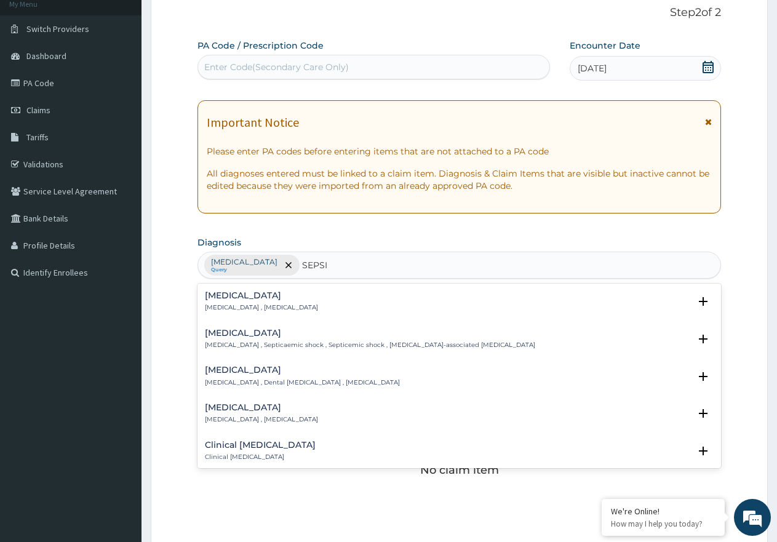
type input "[MEDICAL_DATA]"
click at [229, 303] on div "[MEDICAL_DATA] [MEDICAL_DATA] , [MEDICAL_DATA]" at bounding box center [261, 302] width 113 height 22
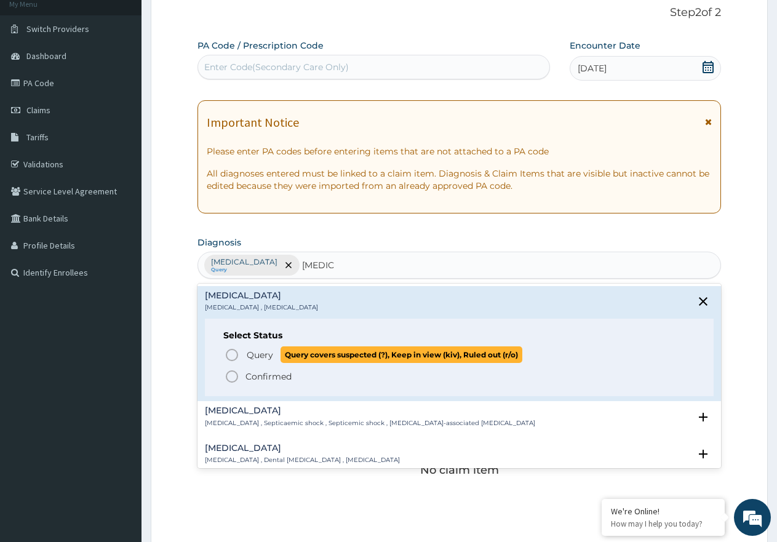
click at [259, 350] on span "Query" at bounding box center [260, 355] width 26 height 12
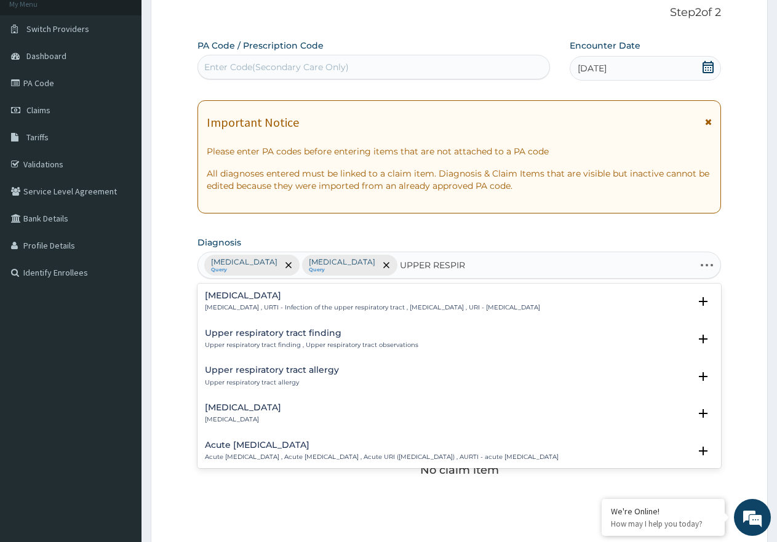
type input "UPPER RESPIRA"
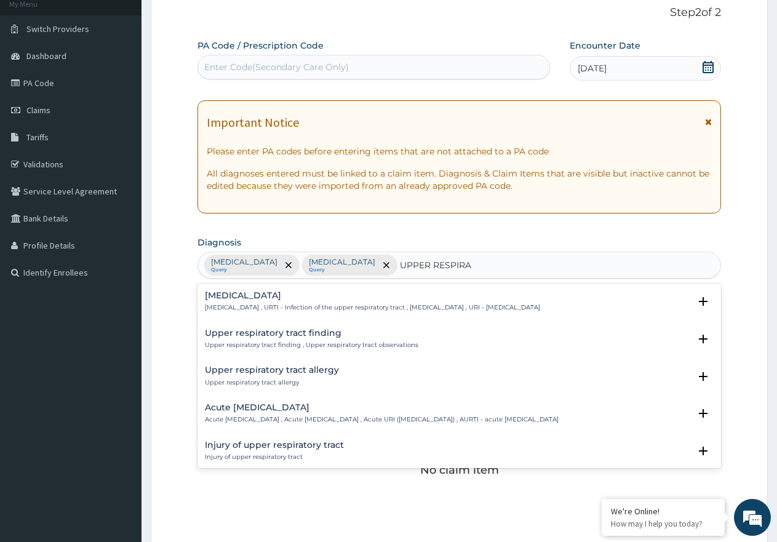
click at [289, 404] on h4 "Acute [MEDICAL_DATA]" at bounding box center [382, 407] width 354 height 9
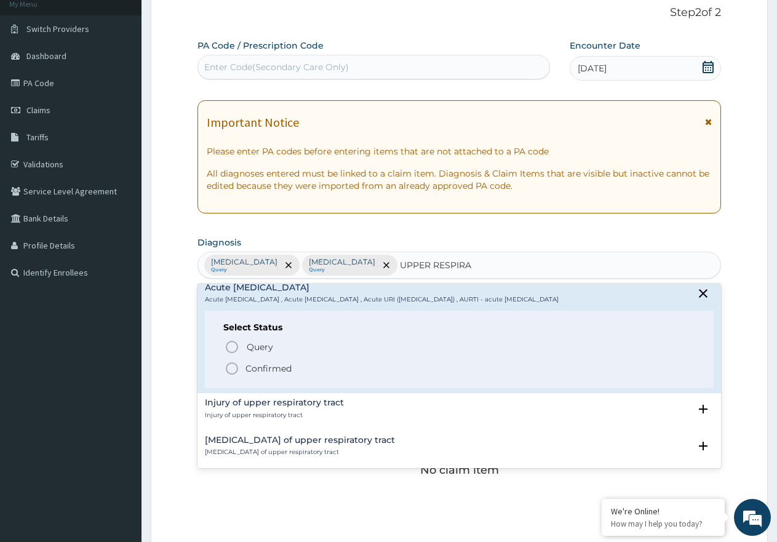
scroll to position [123, 0]
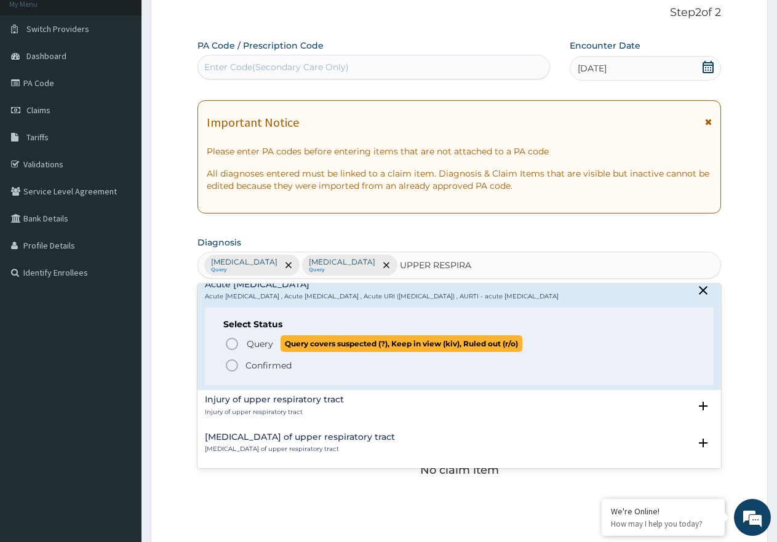
click at [266, 350] on span "Query" at bounding box center [260, 344] width 26 height 12
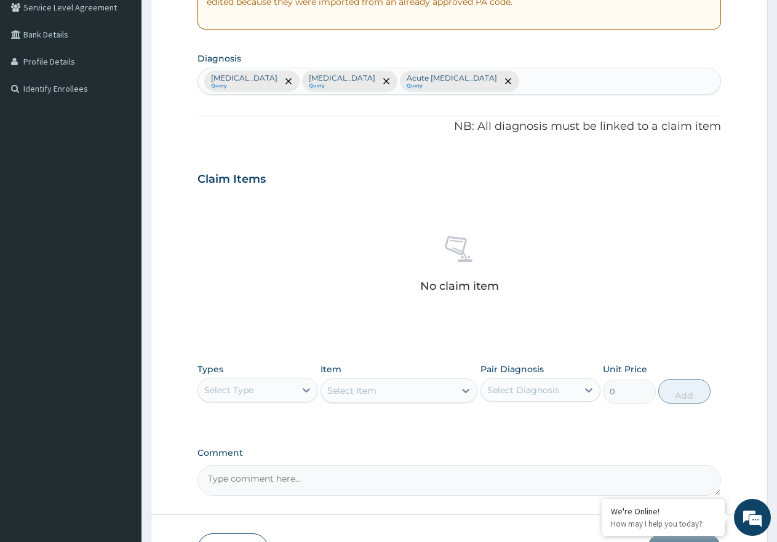
scroll to position [263, 0]
click at [291, 390] on div "Select Type" at bounding box center [246, 390] width 97 height 20
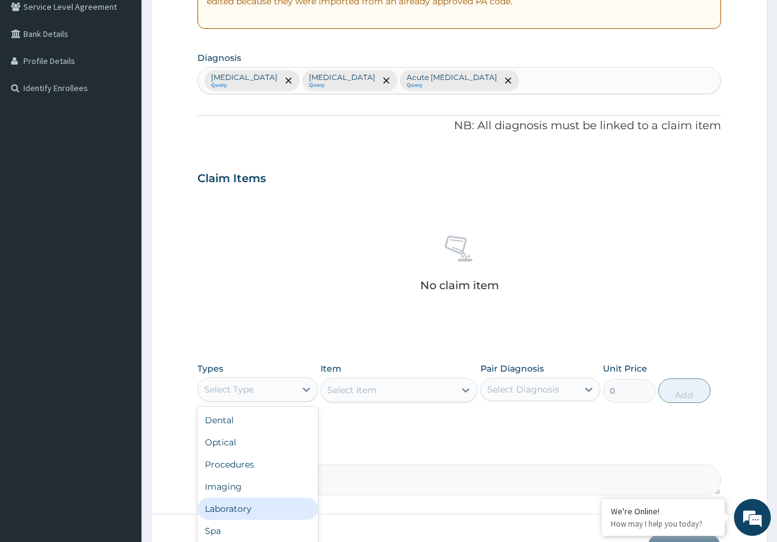
drag, startPoint x: 267, startPoint y: 513, endPoint x: 278, endPoint y: 507, distance: 12.7
click at [267, 513] on div "Laboratory" at bounding box center [258, 509] width 121 height 22
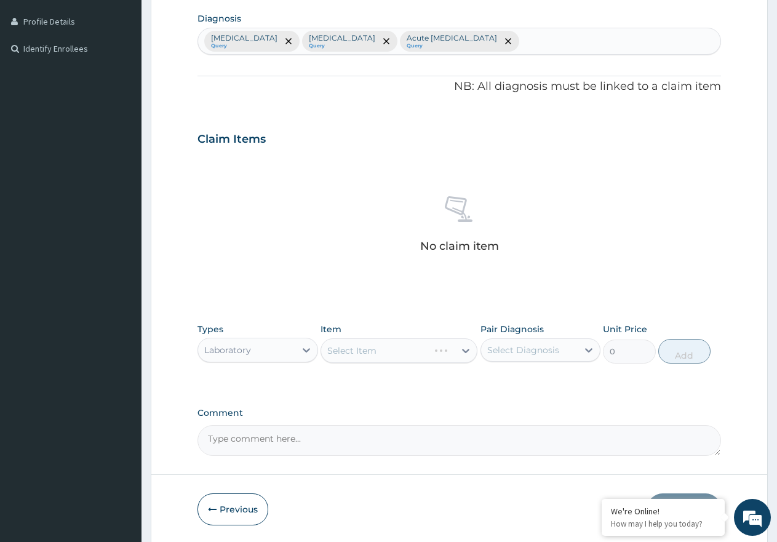
scroll to position [324, 0]
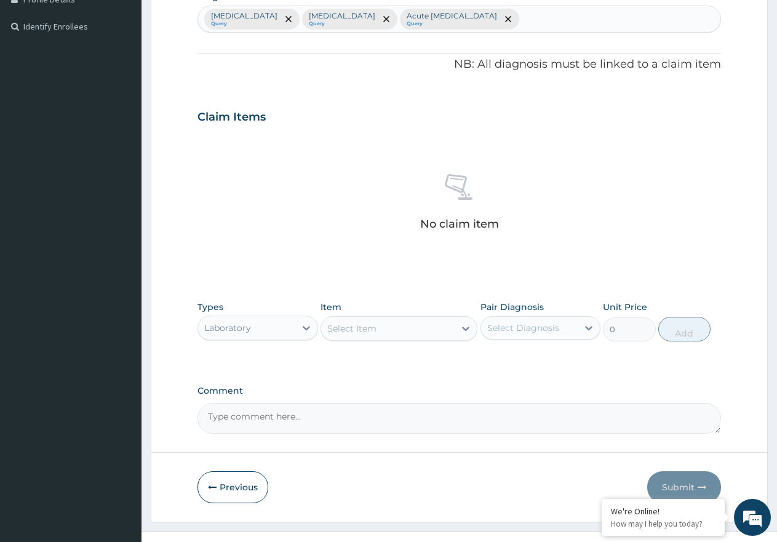
click at [388, 328] on div "Select Item" at bounding box center [388, 329] width 134 height 20
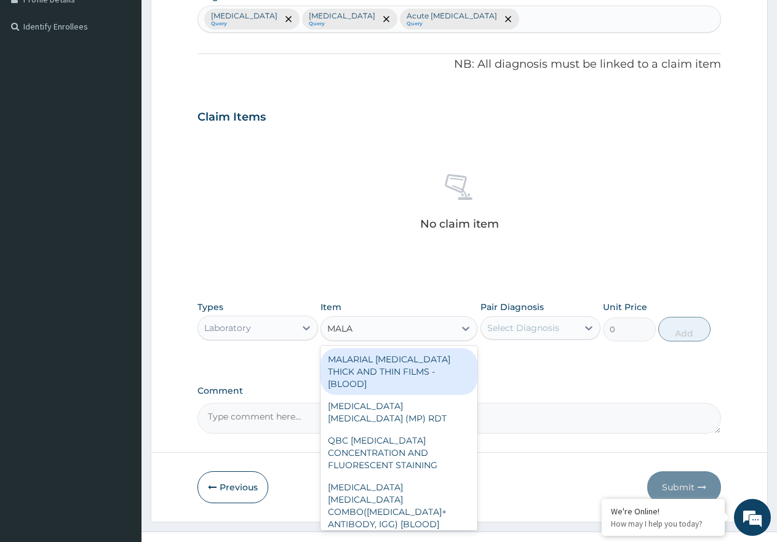
type input "MALAR"
click at [395, 368] on div "MALARIAL [MEDICAL_DATA] THICK AND THIN FILMS - [BLOOD]" at bounding box center [399, 371] width 157 height 47
type input "1612.5"
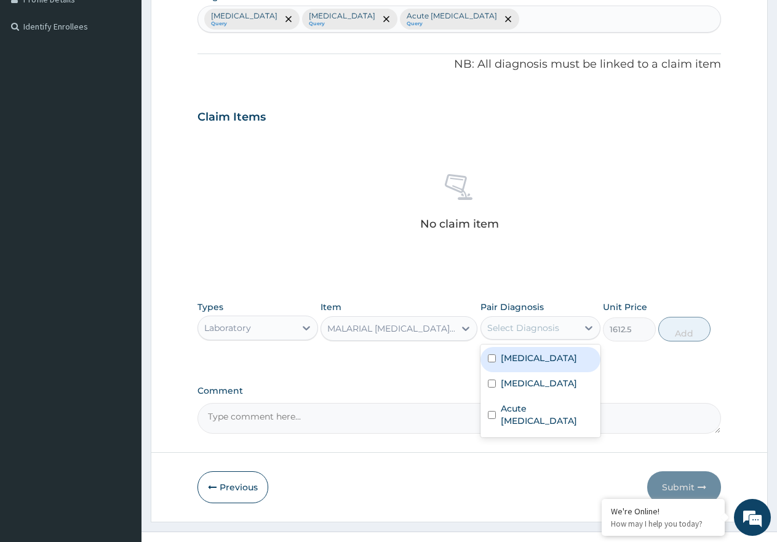
click at [547, 327] on div "Select Diagnosis" at bounding box center [524, 328] width 72 height 12
click at [542, 358] on div "[MEDICAL_DATA]" at bounding box center [541, 359] width 121 height 25
checkbox input "true"
click at [680, 335] on button "Add" at bounding box center [685, 329] width 52 height 25
type input "0"
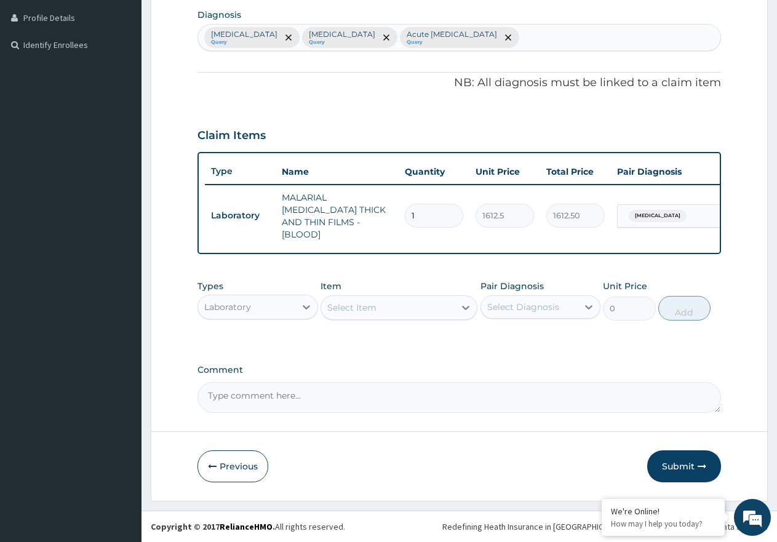
scroll to position [304, 0]
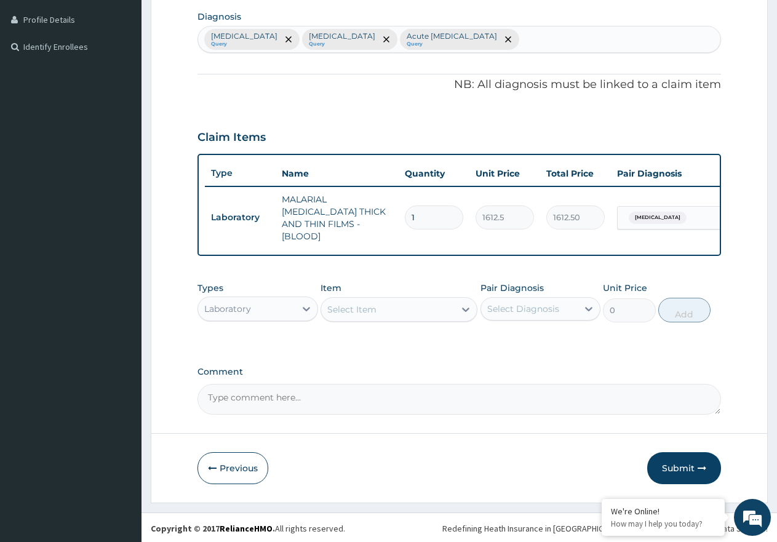
click at [377, 308] on div "Select Item" at bounding box center [388, 310] width 134 height 20
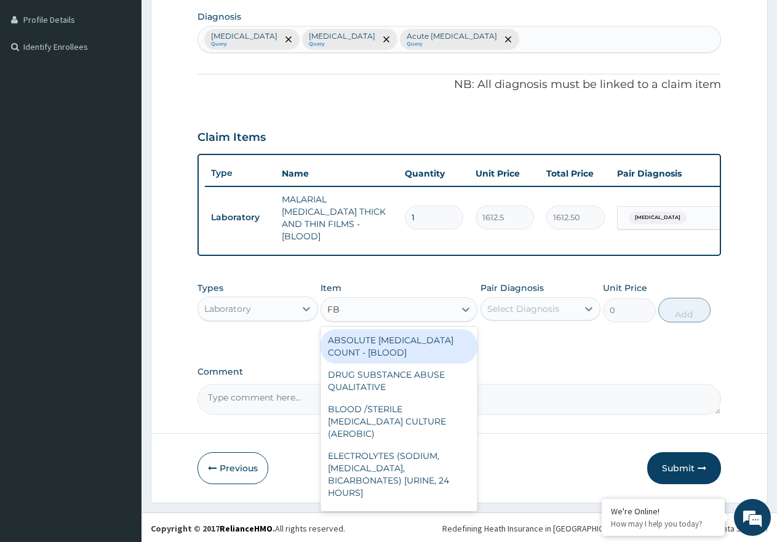
type input "FBC"
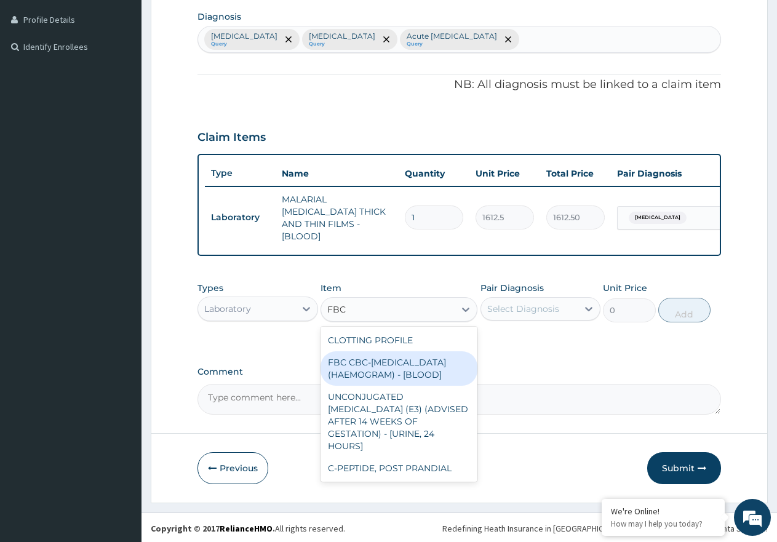
drag, startPoint x: 410, startPoint y: 369, endPoint x: 449, endPoint y: 353, distance: 42.8
click at [411, 369] on div "FBC CBC-[MEDICAL_DATA] (HAEMOGRAM) - [BLOOD]" at bounding box center [399, 368] width 157 height 34
type input "4300"
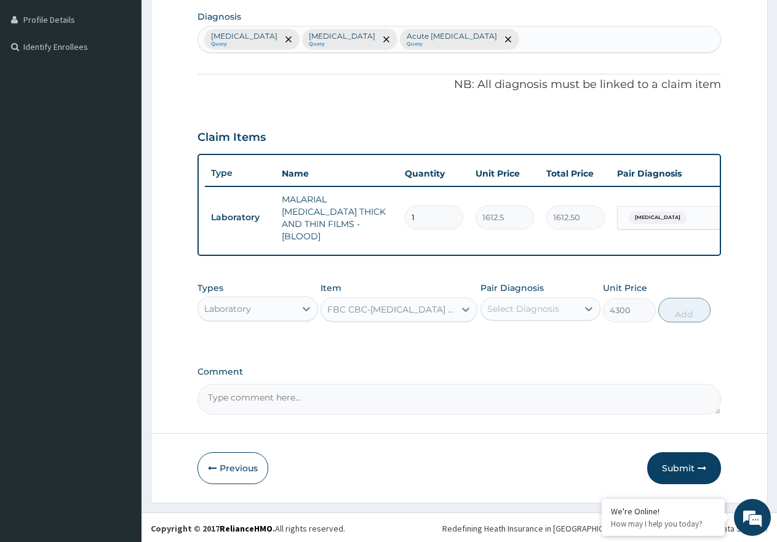
click at [518, 310] on div "Select Diagnosis" at bounding box center [524, 309] width 72 height 12
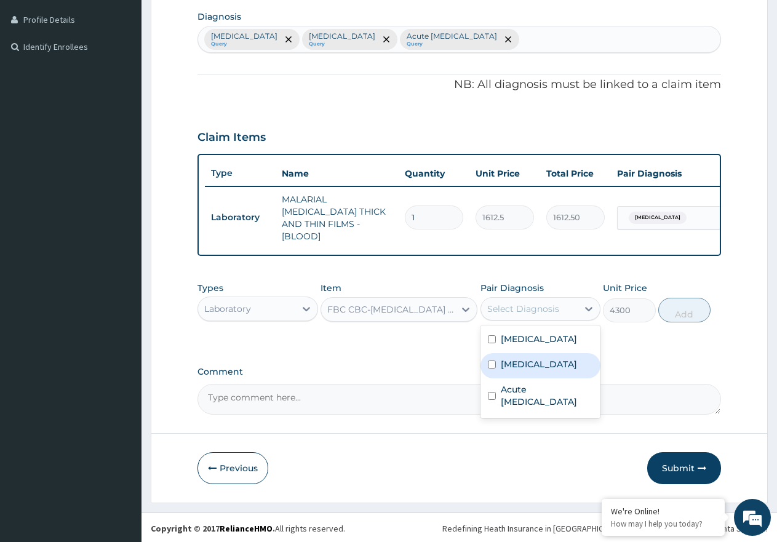
click at [529, 366] on div "[MEDICAL_DATA]" at bounding box center [541, 365] width 121 height 25
checkbox input "true"
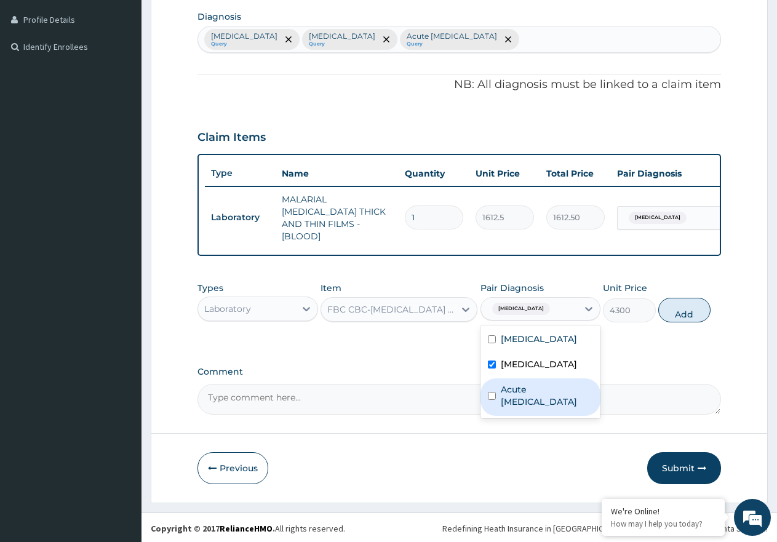
click at [560, 405] on label "Acute [MEDICAL_DATA]" at bounding box center [547, 396] width 93 height 25
checkbox input "true"
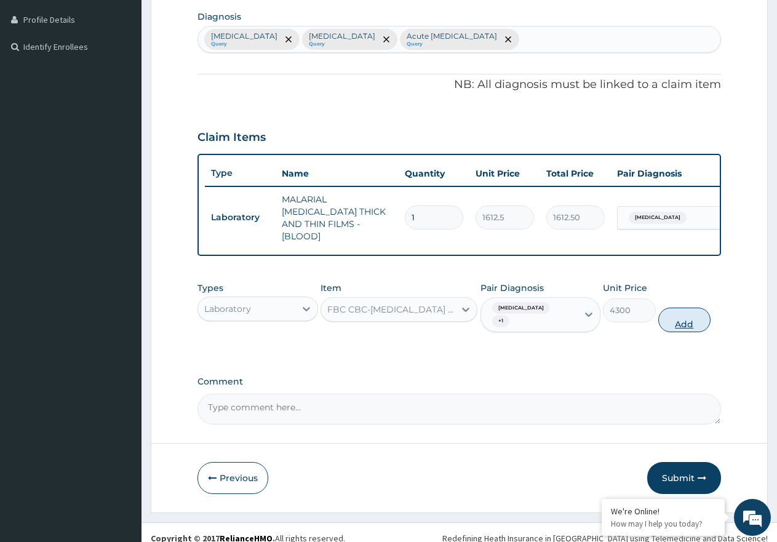
click at [691, 313] on button "Add" at bounding box center [685, 320] width 52 height 25
type input "0"
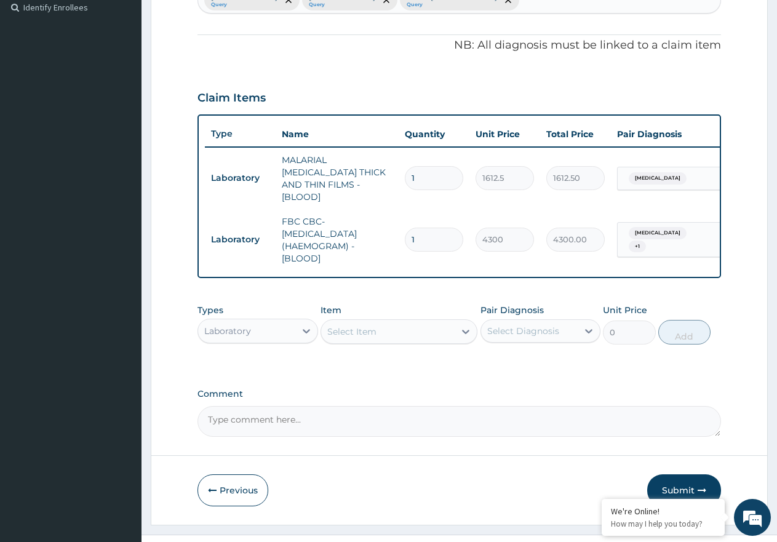
scroll to position [366, 0]
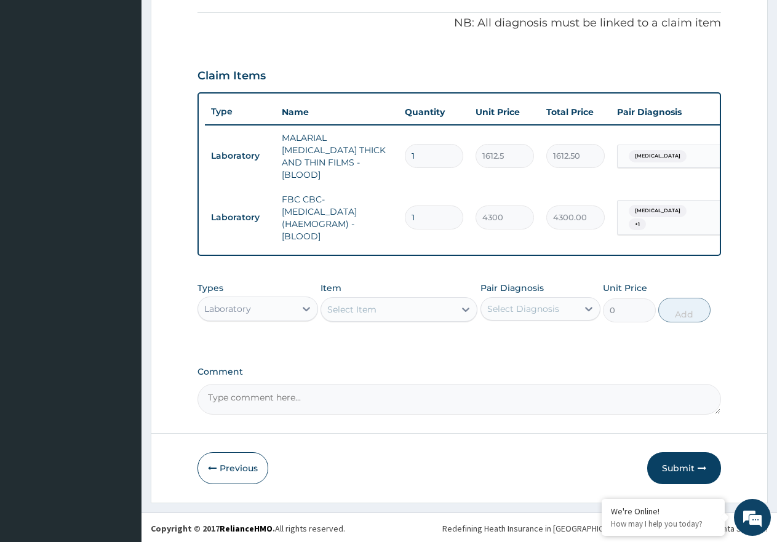
click at [274, 315] on div "Laboratory" at bounding box center [246, 309] width 97 height 20
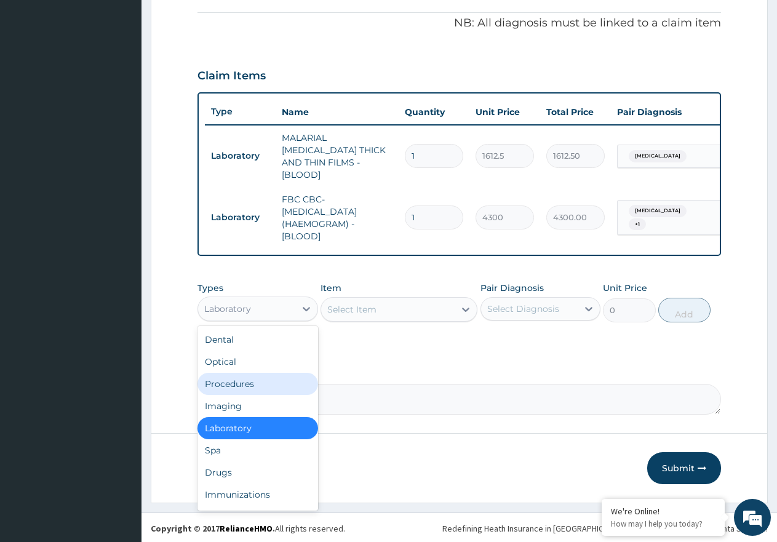
click at [263, 375] on div "Procedures" at bounding box center [258, 384] width 121 height 22
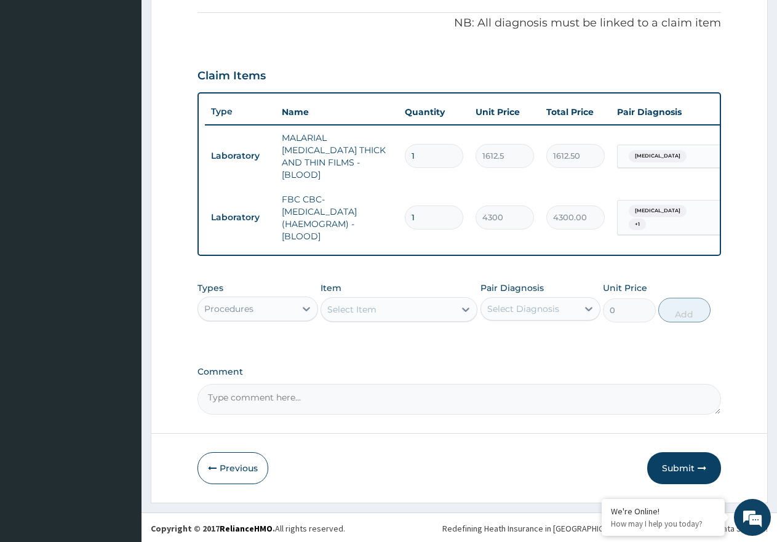
click at [366, 313] on div "Select Item" at bounding box center [351, 309] width 49 height 12
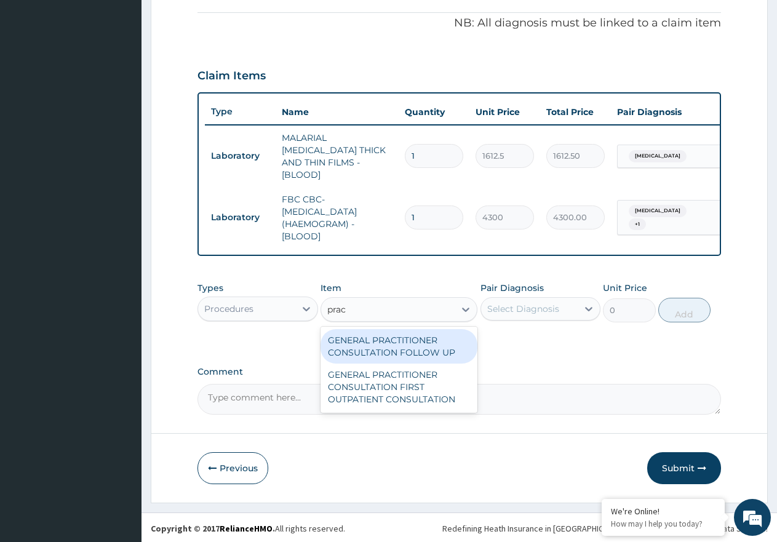
type input "pract"
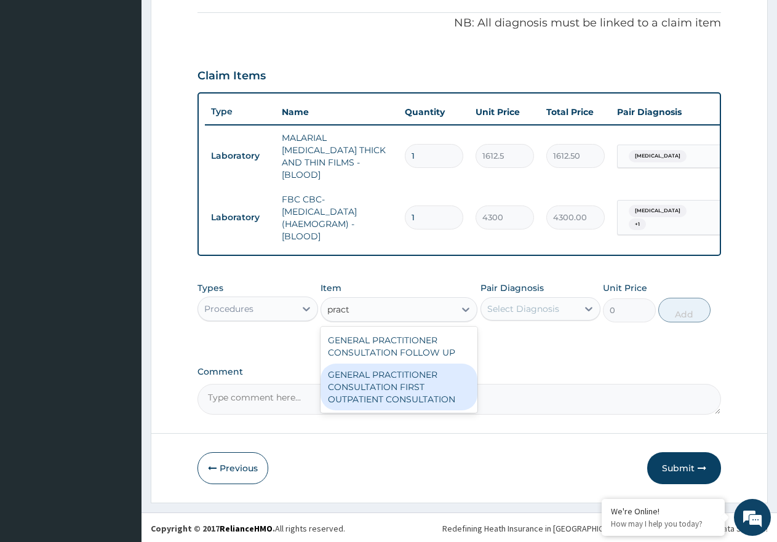
click at [390, 396] on div "GENERAL PRACTITIONER CONSULTATION FIRST OUTPATIENT CONSULTATION" at bounding box center [399, 387] width 157 height 47
type input "3547.5"
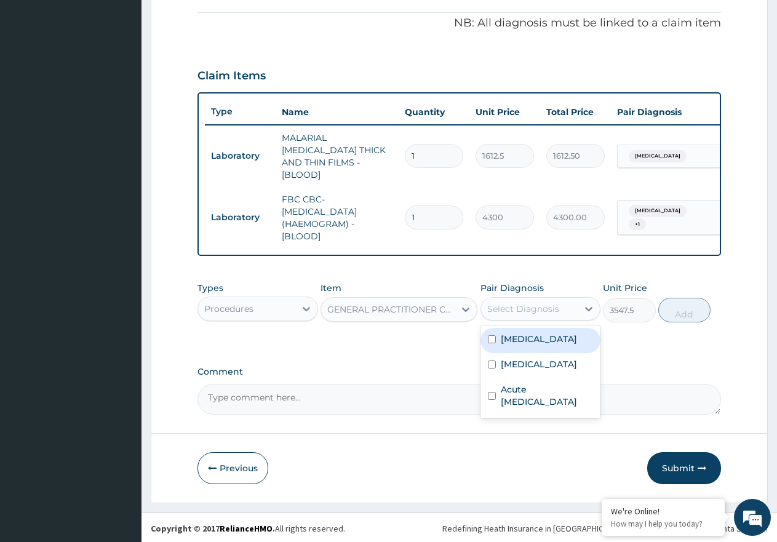
click at [522, 300] on div "Select Diagnosis" at bounding box center [529, 309] width 97 height 20
drag, startPoint x: 518, startPoint y: 339, endPoint x: 521, endPoint y: 348, distance: 9.7
click at [519, 339] on label "[MEDICAL_DATA]" at bounding box center [539, 339] width 76 height 12
checkbox input "true"
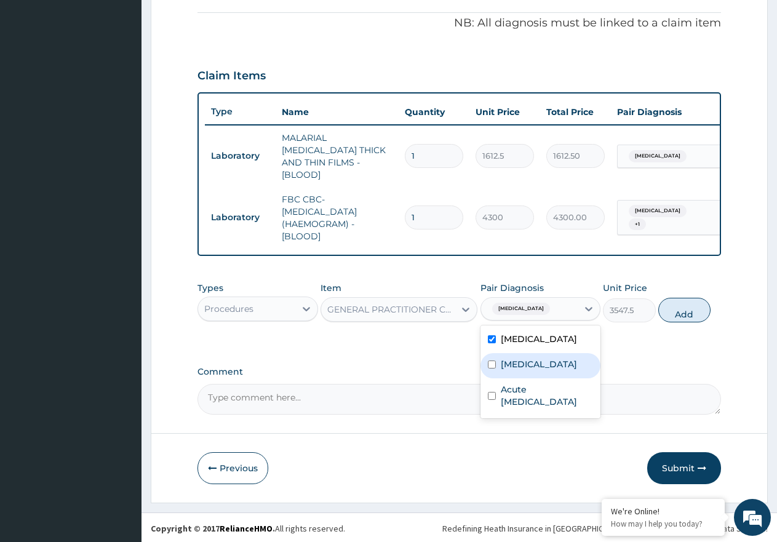
drag, startPoint x: 521, startPoint y: 359, endPoint x: 529, endPoint y: 395, distance: 37.2
click at [521, 360] on label "[MEDICAL_DATA]" at bounding box center [539, 364] width 76 height 12
checkbox input "true"
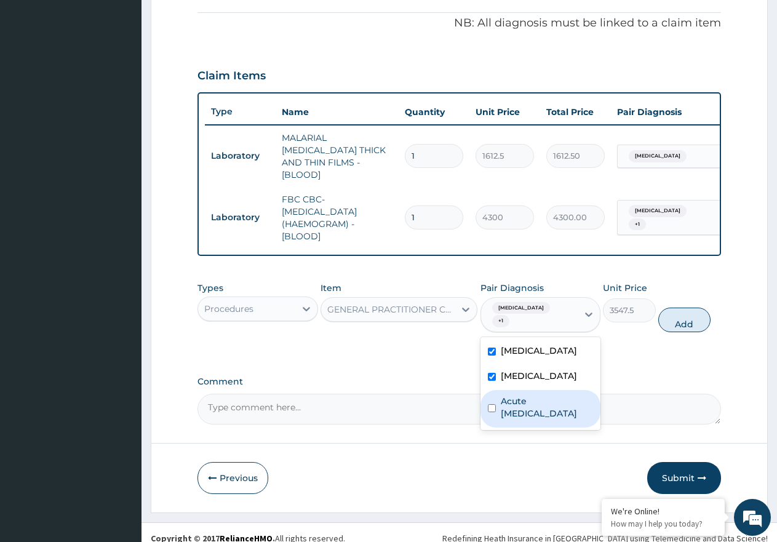
click at [531, 398] on label "Acute [MEDICAL_DATA]" at bounding box center [547, 407] width 93 height 25
checkbox input "true"
click at [696, 312] on button "Add" at bounding box center [685, 320] width 52 height 25
type input "0"
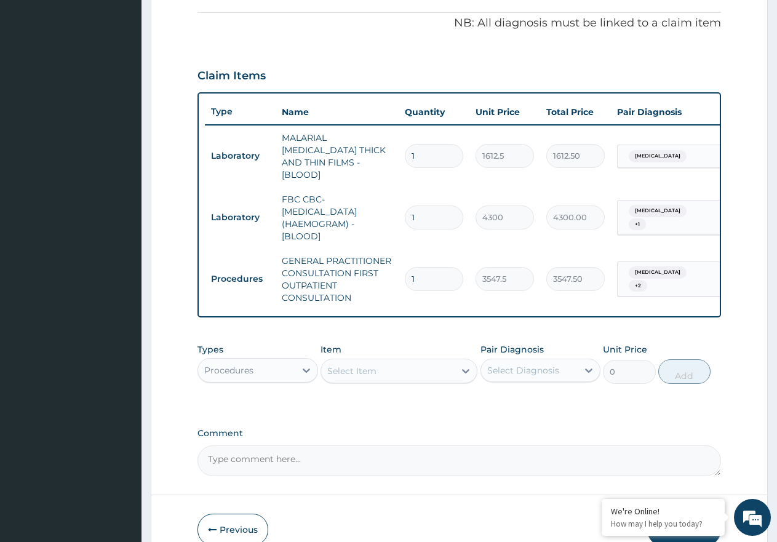
click at [294, 369] on div "Procedures" at bounding box center [246, 371] width 97 height 20
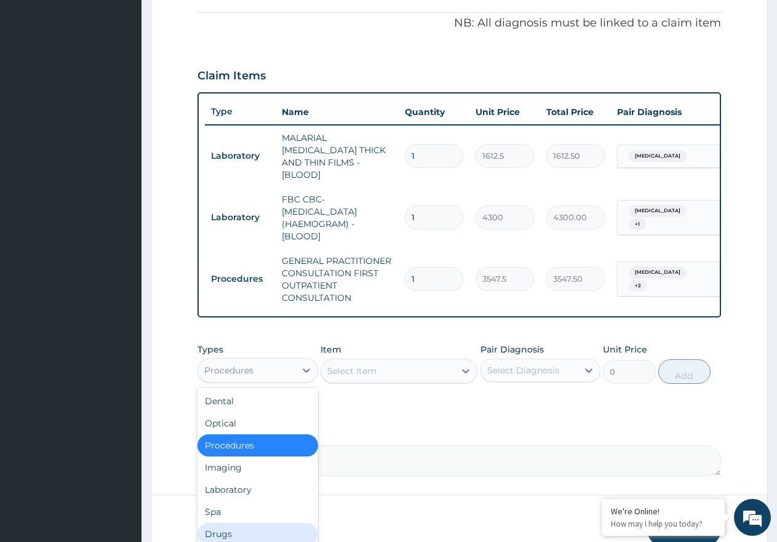
click at [253, 528] on div "Drugs" at bounding box center [258, 534] width 121 height 22
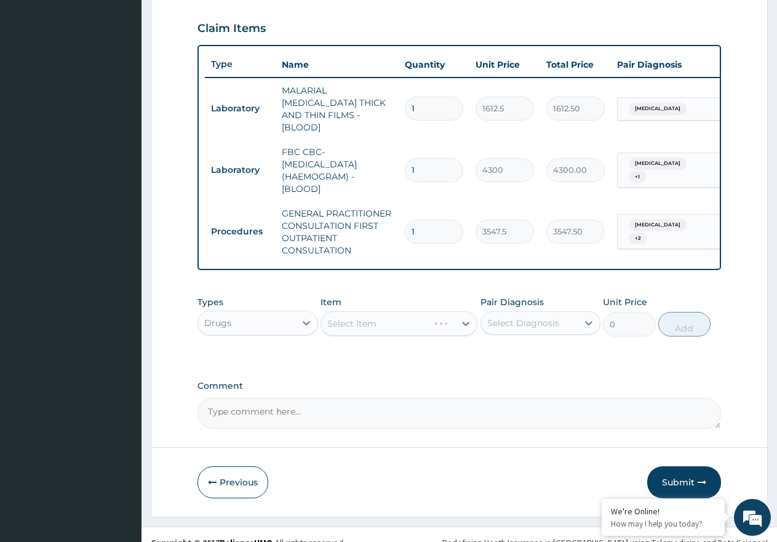
scroll to position [427, 0]
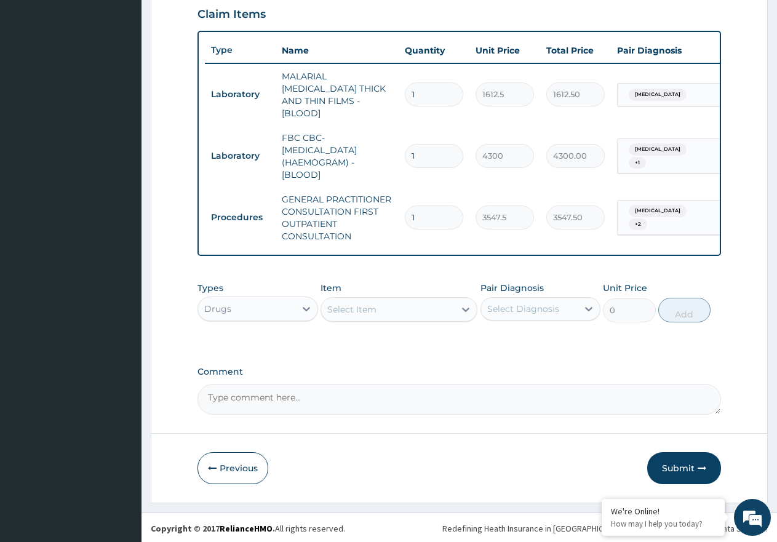
click at [369, 305] on div "Select Item" at bounding box center [351, 309] width 49 height 12
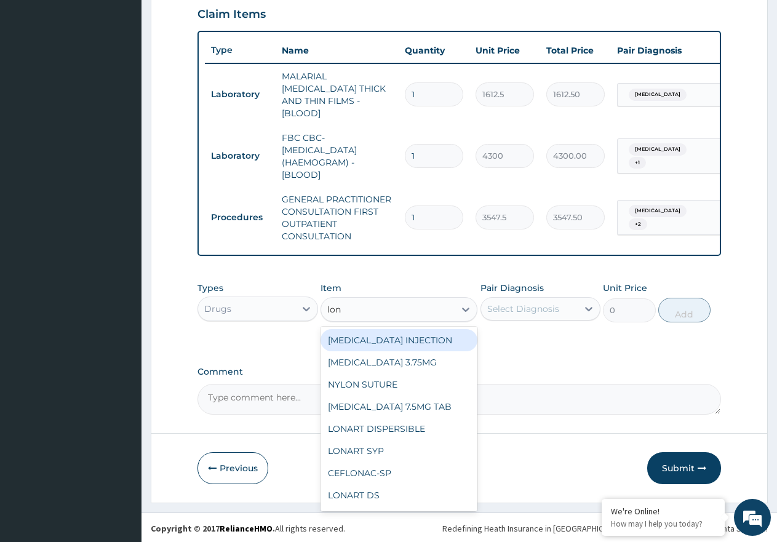
type input "[PERSON_NAME]"
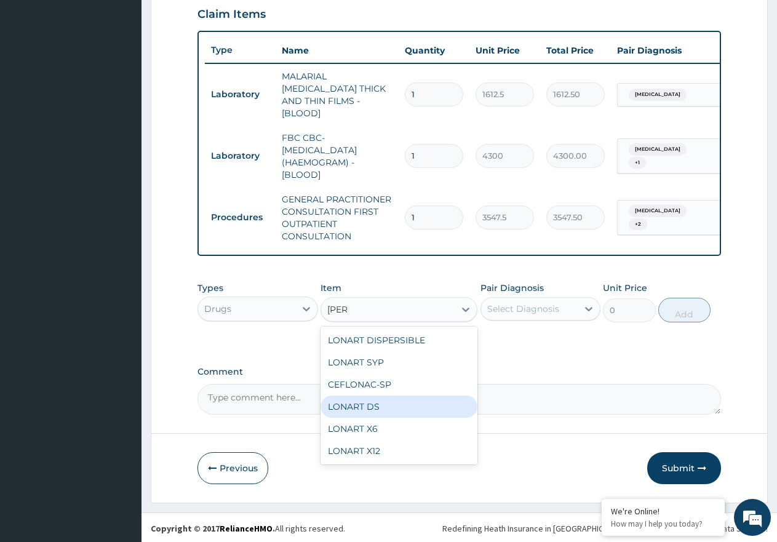
click at [392, 403] on div "LONART DS" at bounding box center [399, 407] width 157 height 22
type input "473.00000000000006"
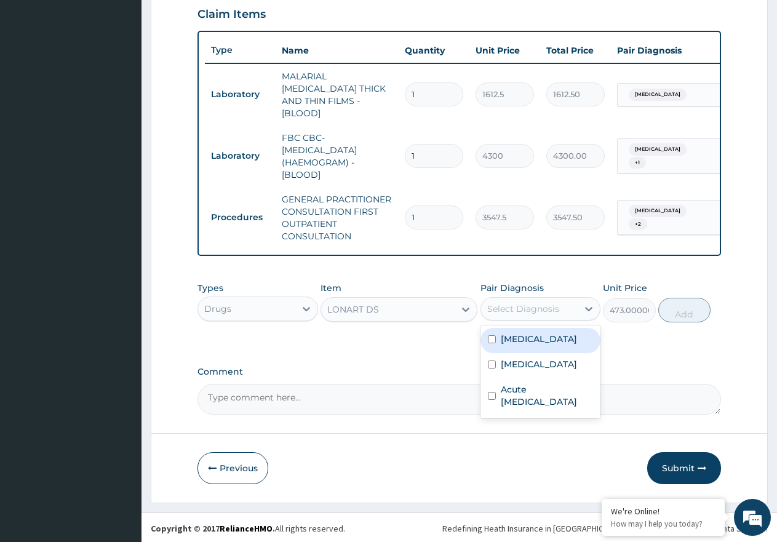
click at [542, 310] on div "Select Diagnosis" at bounding box center [524, 309] width 72 height 12
click at [530, 336] on label "[MEDICAL_DATA]" at bounding box center [539, 339] width 76 height 12
checkbox input "true"
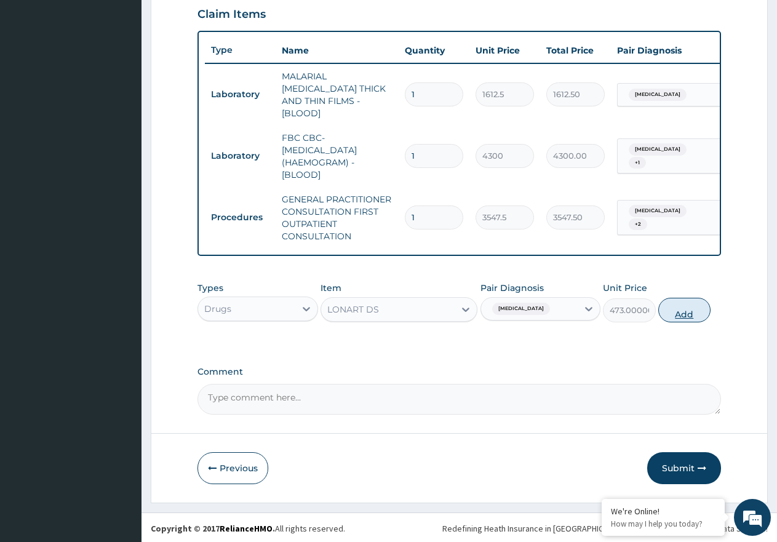
click at [675, 315] on button "Add" at bounding box center [685, 310] width 52 height 25
type input "0"
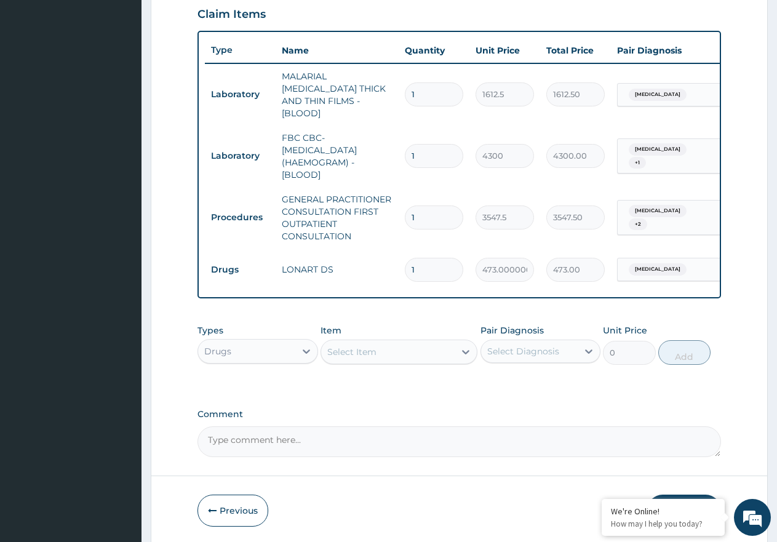
type input "0.00"
type input "6"
type input "2838.00"
type input "6"
click at [363, 349] on div "Select Item" at bounding box center [351, 352] width 49 height 12
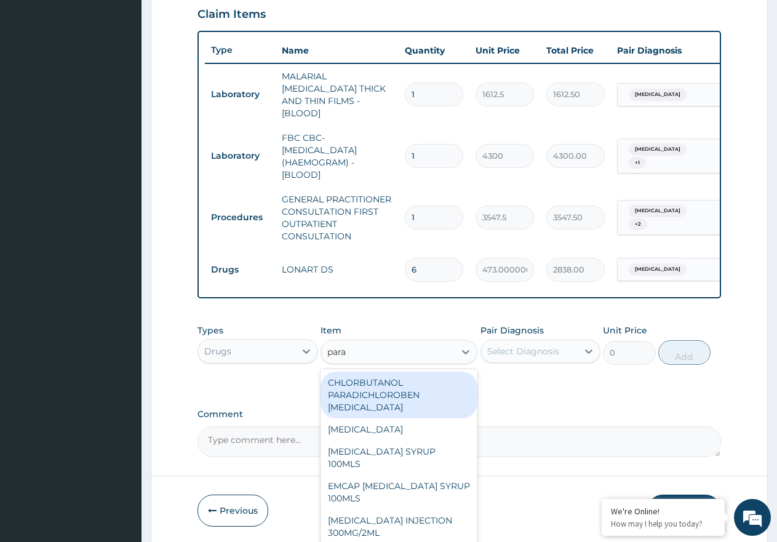
type input "parac"
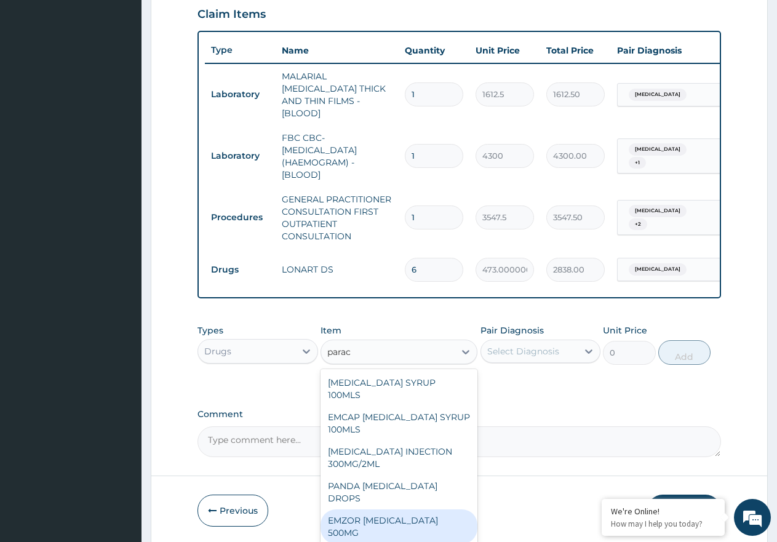
drag, startPoint x: 412, startPoint y: 496, endPoint x: 430, endPoint y: 486, distance: 20.9
click at [413, 510] on div "EMZOR [MEDICAL_DATA] 500MG" at bounding box center [399, 527] width 157 height 34
type input "23.65"
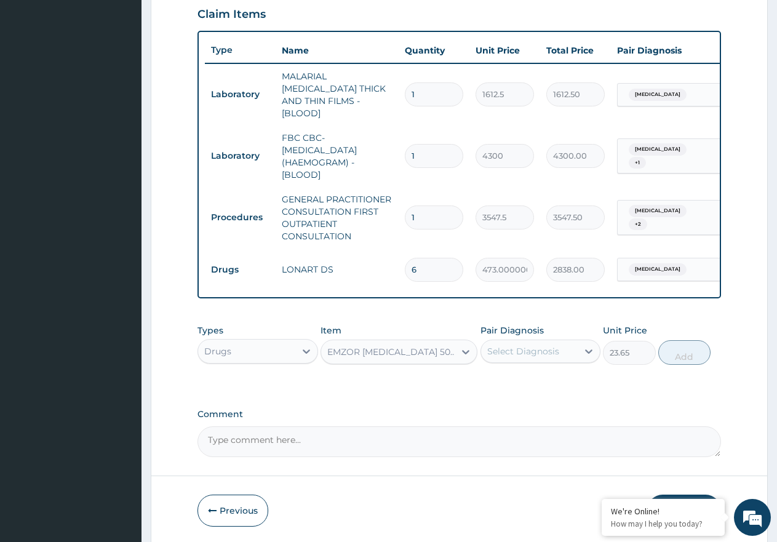
click at [521, 353] on div "Select Diagnosis" at bounding box center [524, 351] width 72 height 12
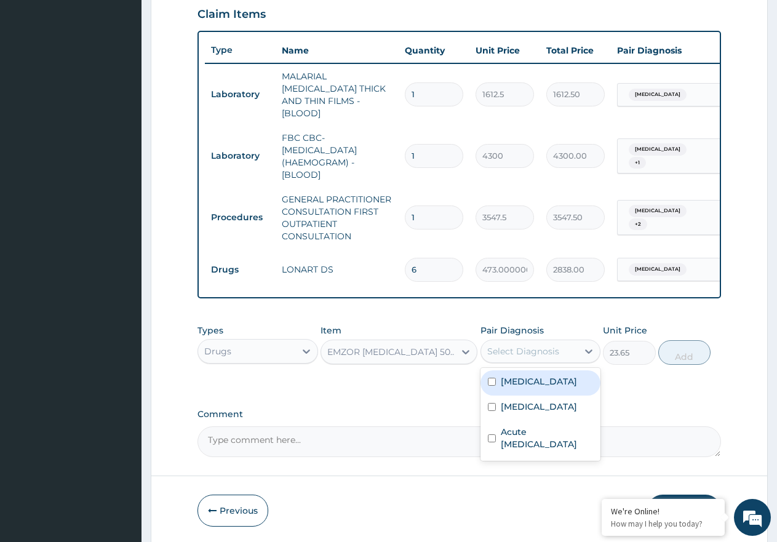
click at [520, 386] on div "[MEDICAL_DATA]" at bounding box center [541, 383] width 121 height 25
checkbox input "true"
click at [681, 353] on button "Add" at bounding box center [685, 352] width 52 height 25
type input "0"
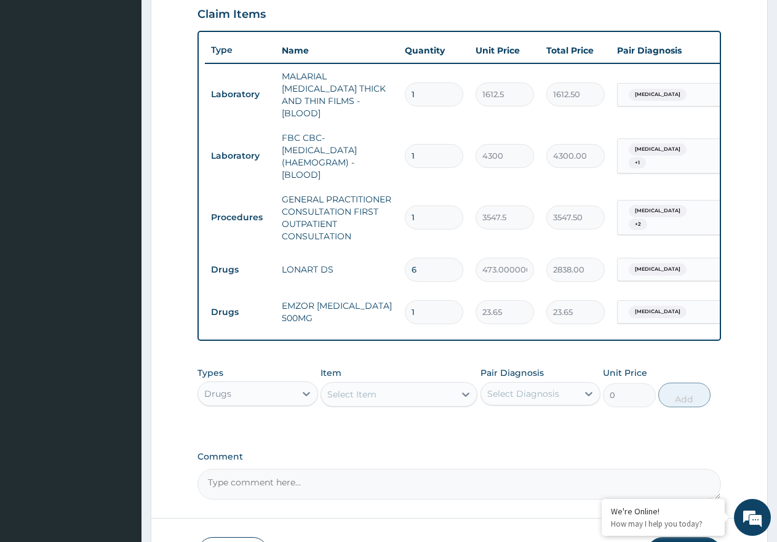
type input "18"
type input "425.70"
type input "18"
click at [353, 392] on div "Select Item" at bounding box center [351, 394] width 49 height 12
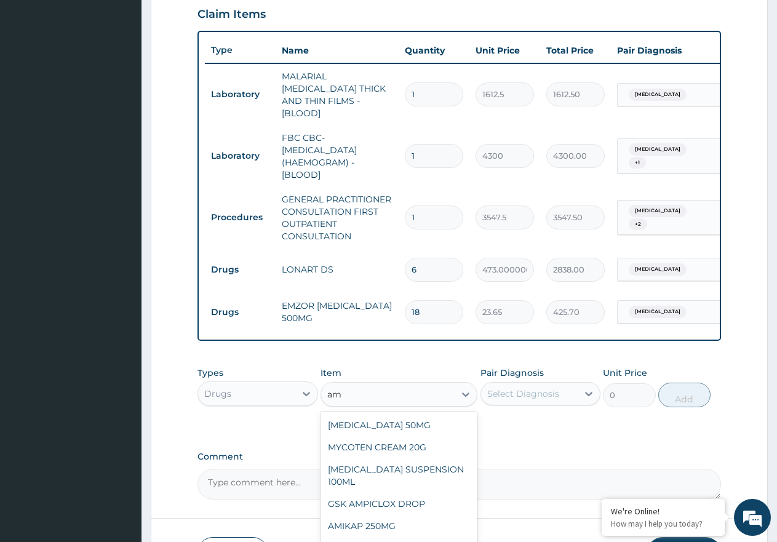
type input "a"
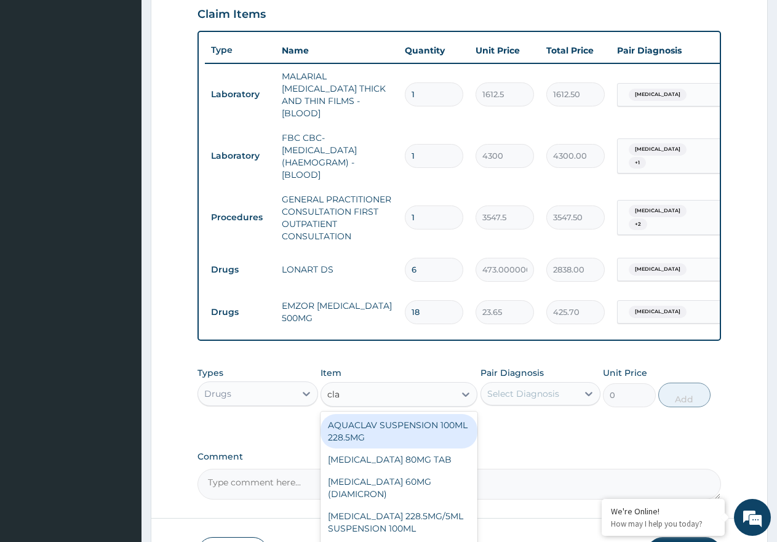
type input "clav"
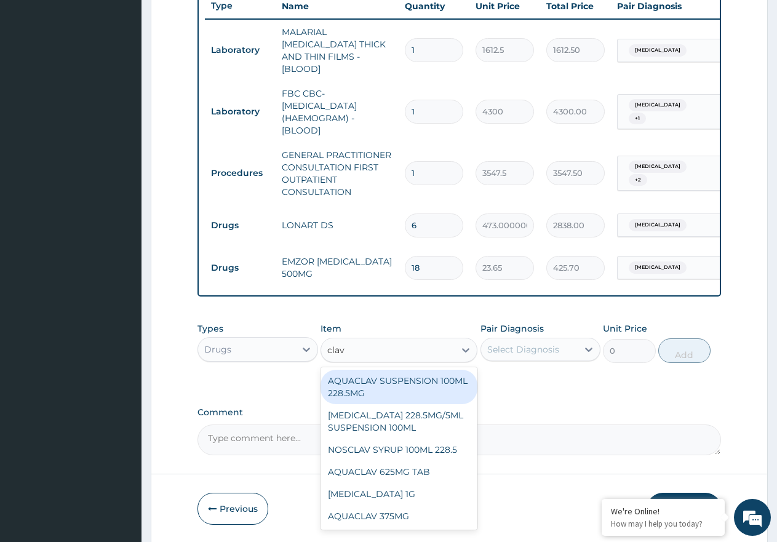
scroll to position [512, 0]
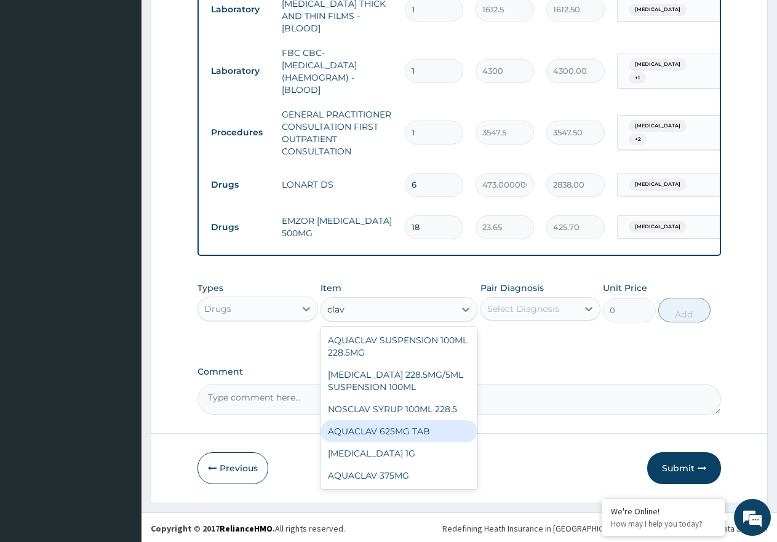
click at [421, 429] on div "AQUACLAV 625MG TAB" at bounding box center [399, 431] width 157 height 22
type input "242.41250000000002"
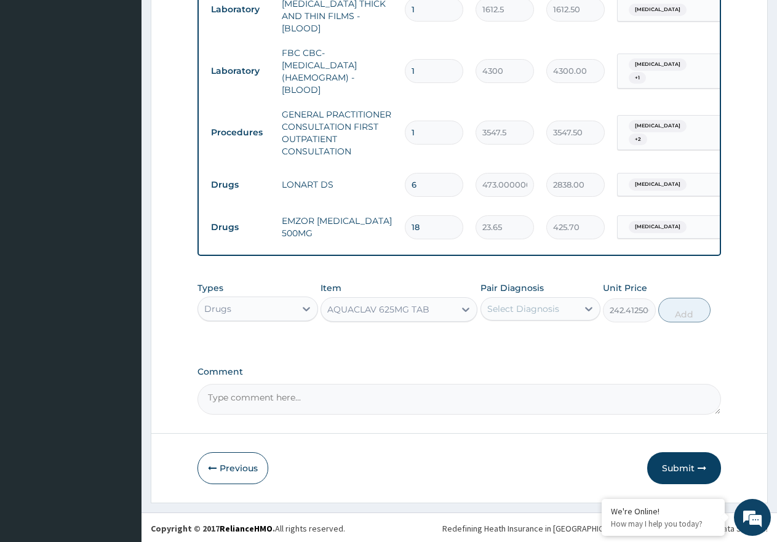
click at [523, 303] on div "Select Diagnosis" at bounding box center [524, 309] width 72 height 12
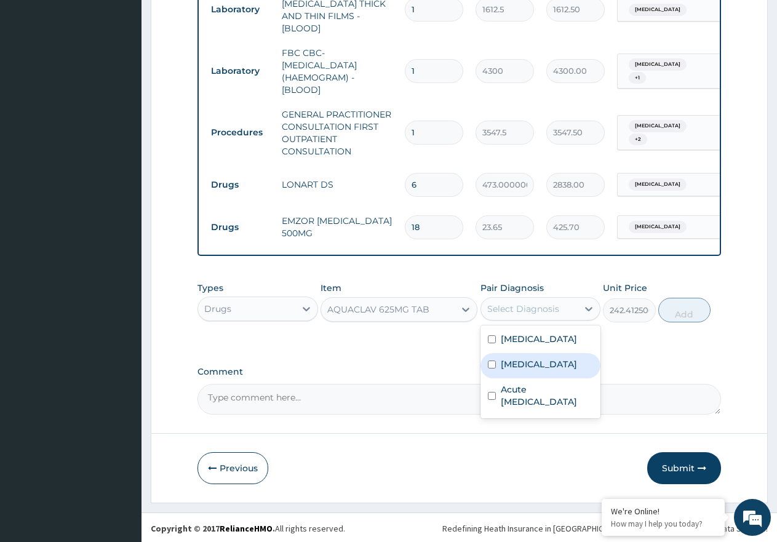
drag, startPoint x: 530, startPoint y: 362, endPoint x: 553, endPoint y: 389, distance: 35.4
click at [537, 369] on div "[MEDICAL_DATA]" at bounding box center [541, 365] width 121 height 25
checkbox input "true"
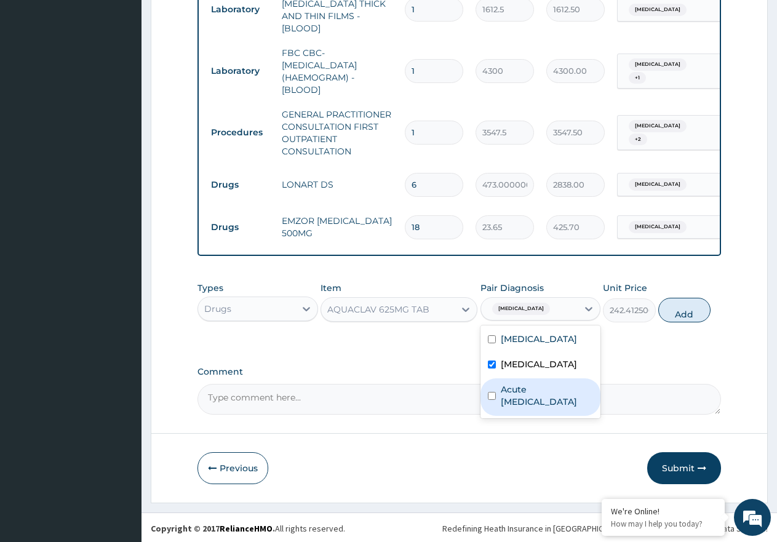
drag, startPoint x: 557, startPoint y: 395, endPoint x: 572, endPoint y: 393, distance: 15.5
click at [560, 395] on label "Acute [MEDICAL_DATA]" at bounding box center [547, 396] width 93 height 25
checkbox input "true"
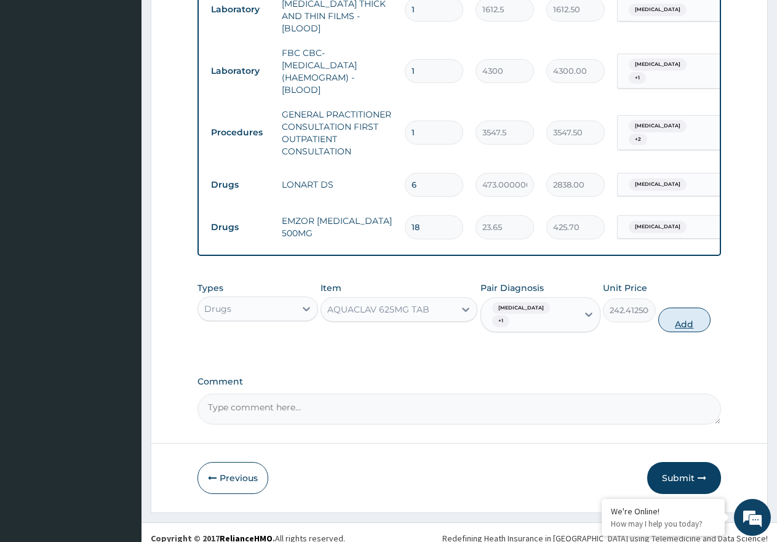
click at [695, 308] on button "Add" at bounding box center [685, 320] width 52 height 25
type input "0"
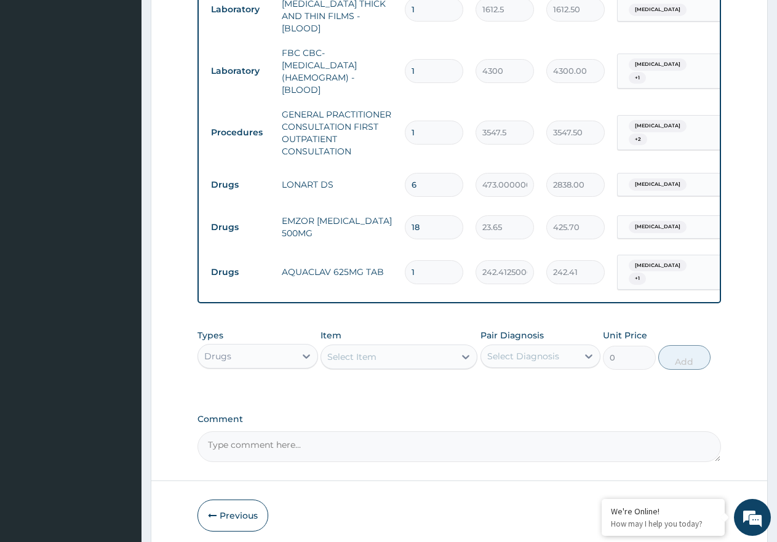
type input "0.00"
type input "3"
type input "727.24"
type input "30"
type input "7272.38"
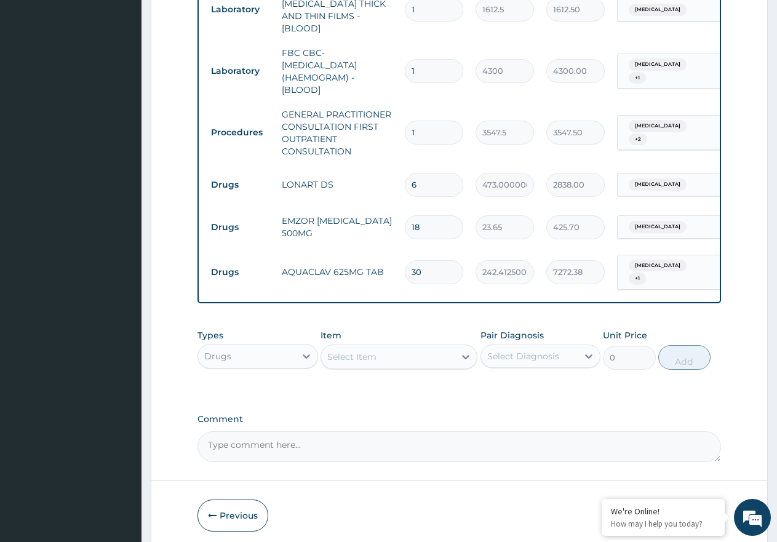
click at [417, 261] on input "30" at bounding box center [434, 272] width 58 height 24
type input "0"
type input "0.00"
type input "10"
type input "2424.13"
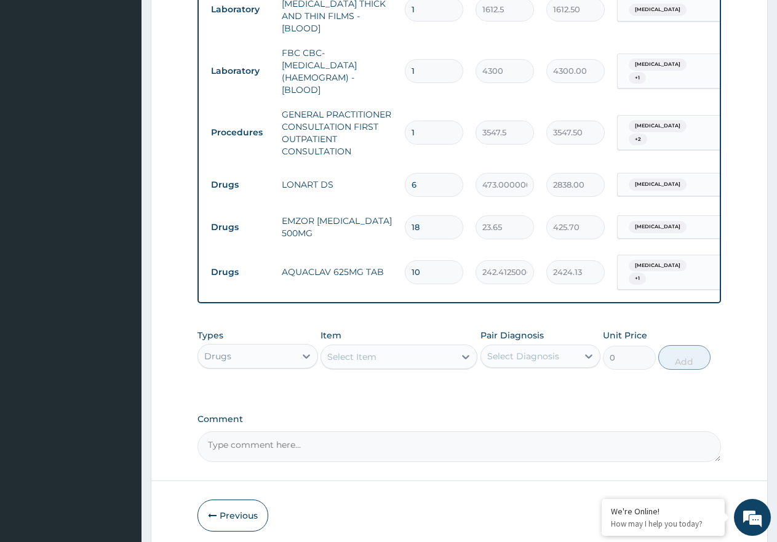
type input "10"
click at [381, 349] on div "Select Item" at bounding box center [388, 357] width 134 height 20
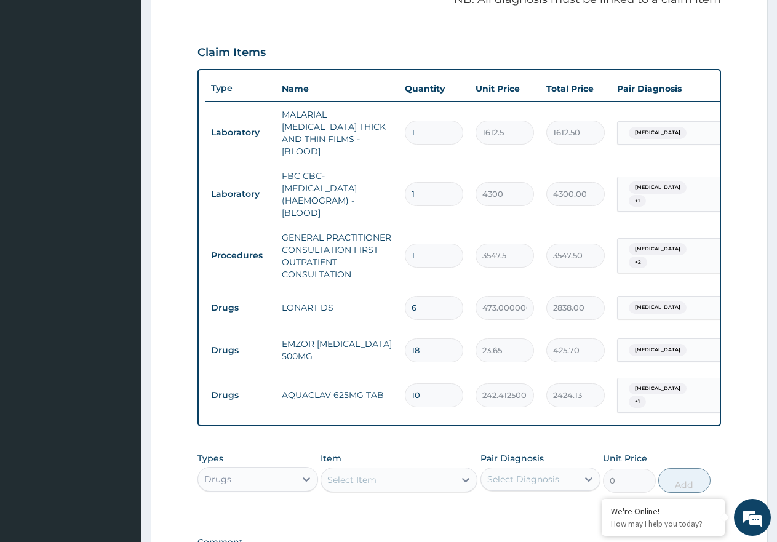
scroll to position [451, 0]
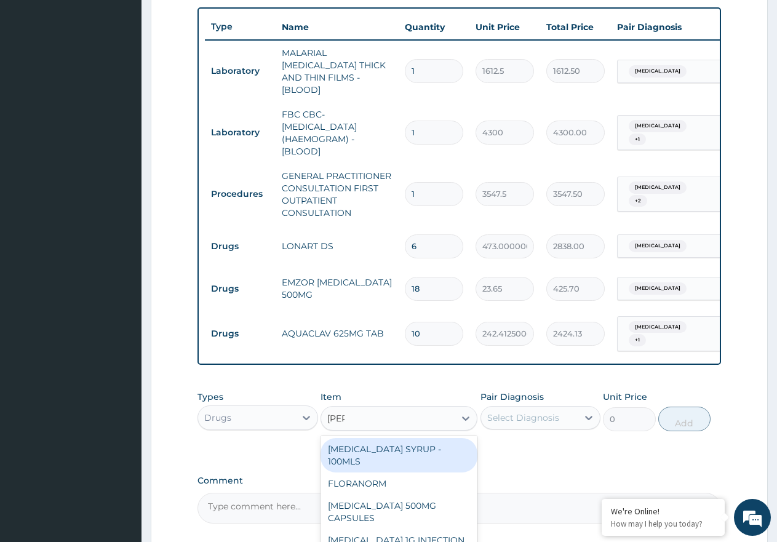
type input "lorat"
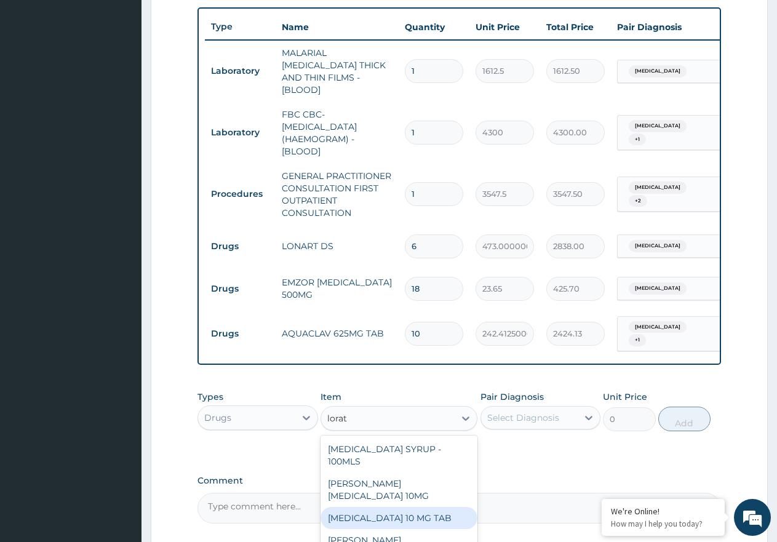
click at [406, 507] on div "[MEDICAL_DATA] 10 MG TAB" at bounding box center [399, 518] width 157 height 22
type input "59.12500000000001"
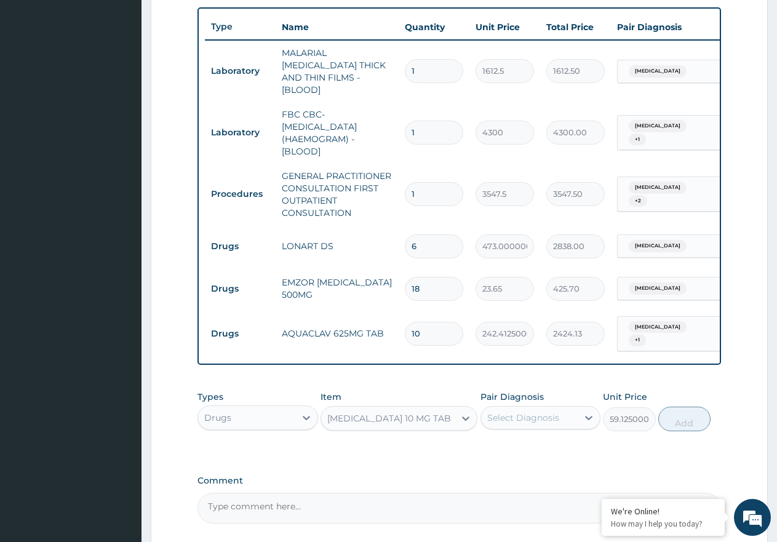
click at [520, 424] on div "Pair Diagnosis Select Diagnosis" at bounding box center [541, 411] width 121 height 41
click at [520, 412] on div "Select Diagnosis" at bounding box center [524, 418] width 72 height 12
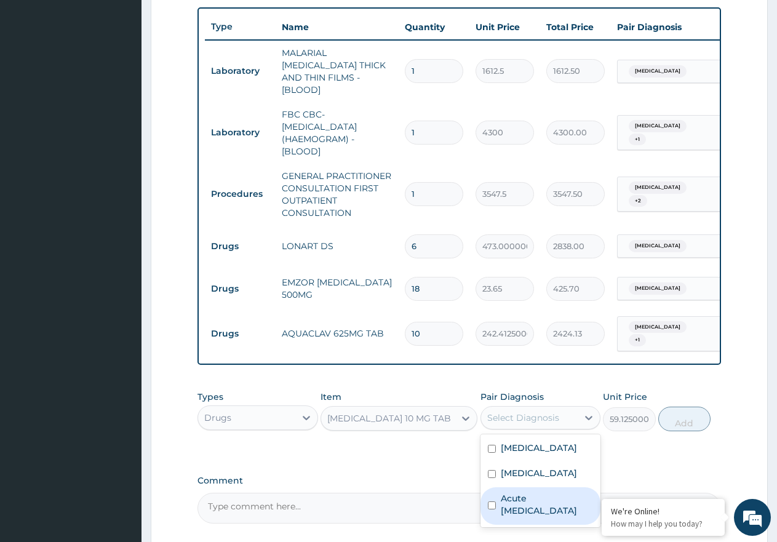
drag, startPoint x: 540, startPoint y: 499, endPoint x: 567, endPoint y: 498, distance: 27.1
click at [540, 500] on label "Acute [MEDICAL_DATA]" at bounding box center [547, 504] width 93 height 25
checkbox input "true"
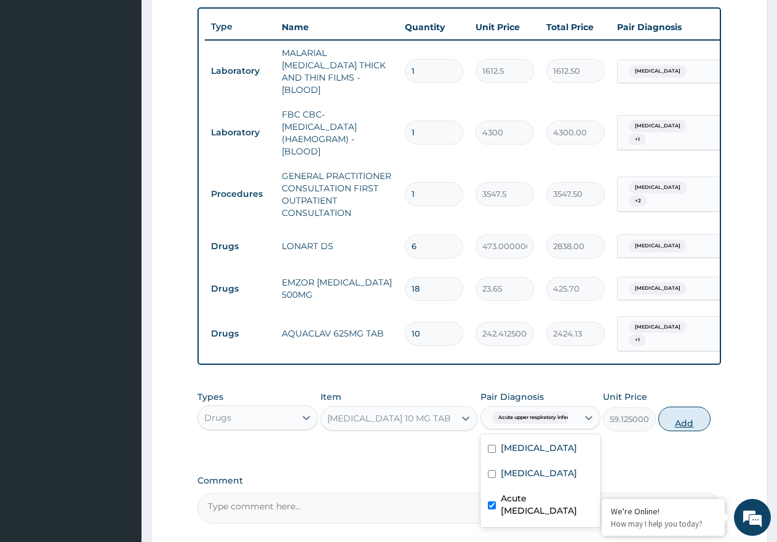
click at [699, 407] on button "Add" at bounding box center [685, 419] width 52 height 25
type input "0"
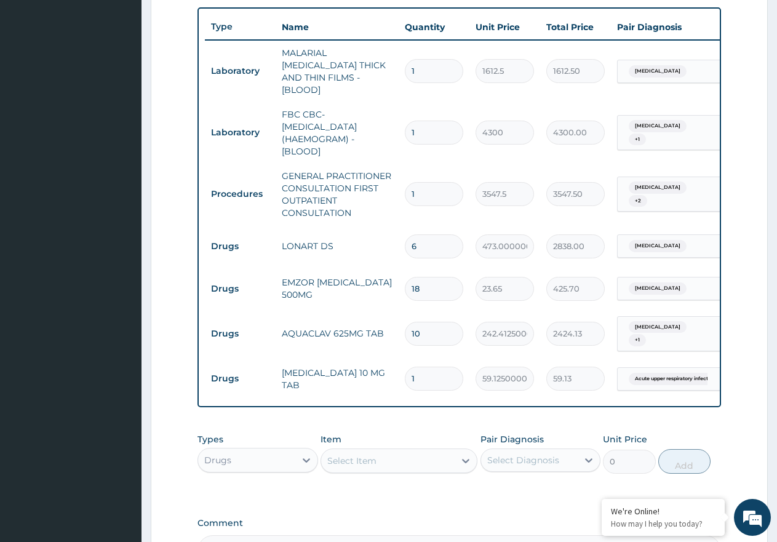
type input "10"
type input "591.25"
type input "10"
click at [358, 459] on div "Select Item" at bounding box center [388, 461] width 134 height 20
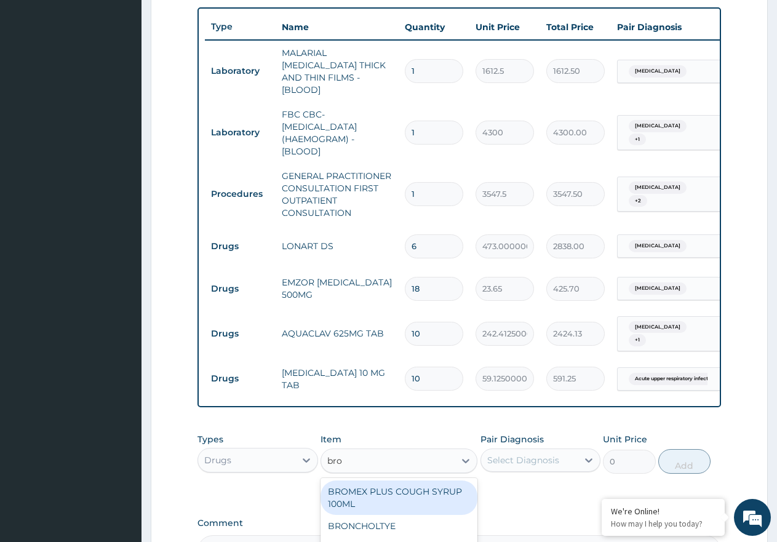
type input "bron"
click at [367, 486] on div "BRONCHOLTYE" at bounding box center [399, 492] width 157 height 22
type input "1773.7500000000002"
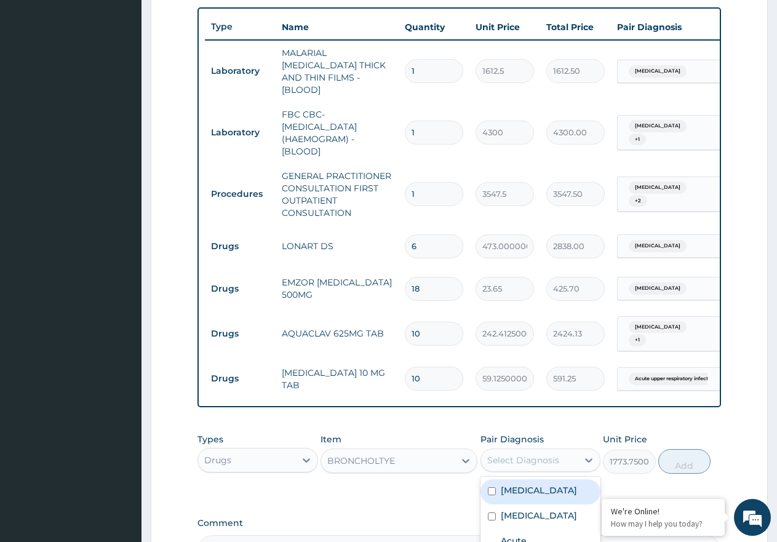
click at [512, 459] on div "Select Diagnosis" at bounding box center [524, 460] width 72 height 12
click at [567, 535] on label "Acute [MEDICAL_DATA]" at bounding box center [547, 547] width 93 height 25
checkbox input "true"
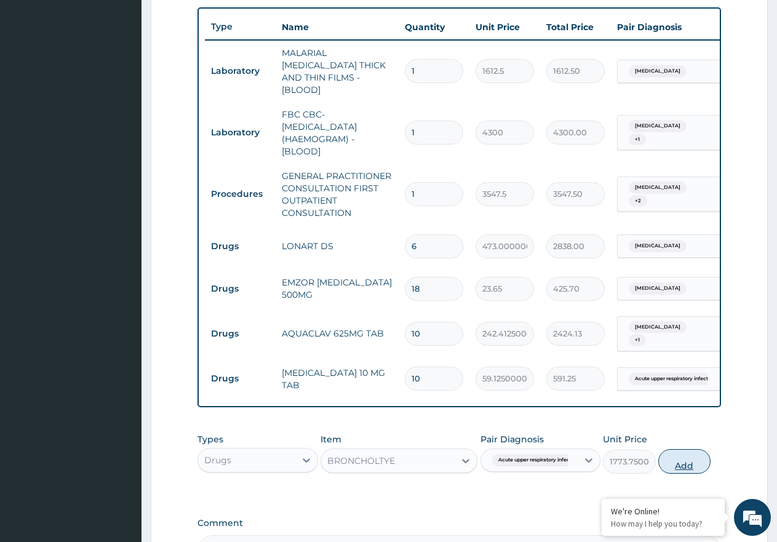
click at [692, 449] on button "Add" at bounding box center [685, 461] width 52 height 25
type input "0"
